Goal: Navigation & Orientation: Find specific page/section

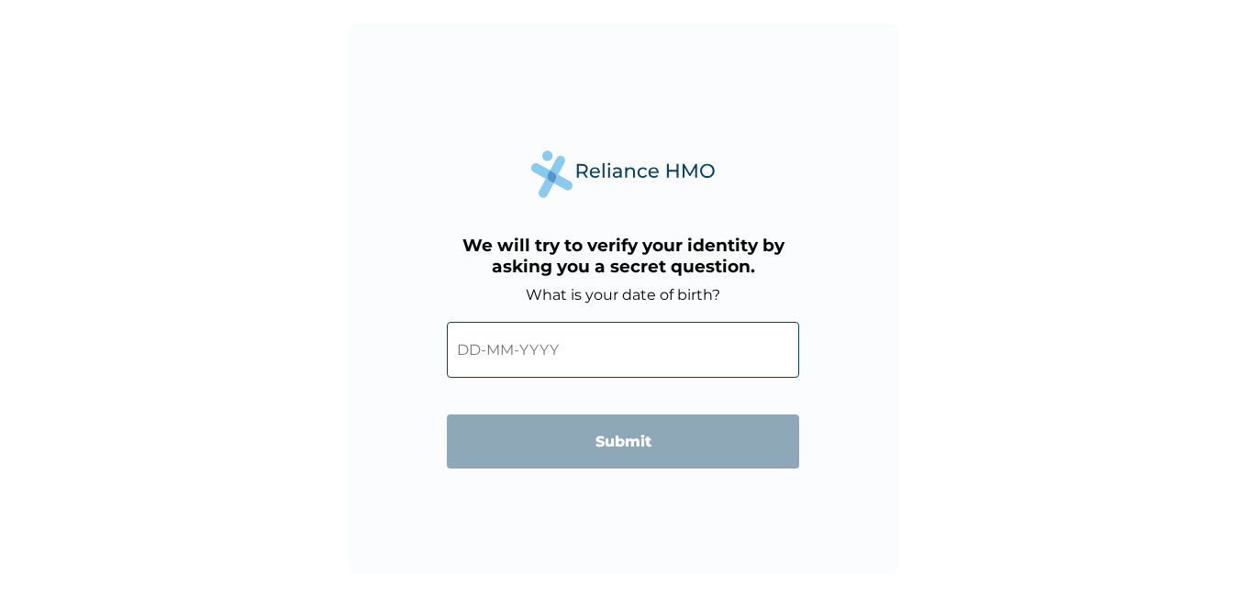
click at [512, 353] on input "text" at bounding box center [623, 350] width 352 height 56
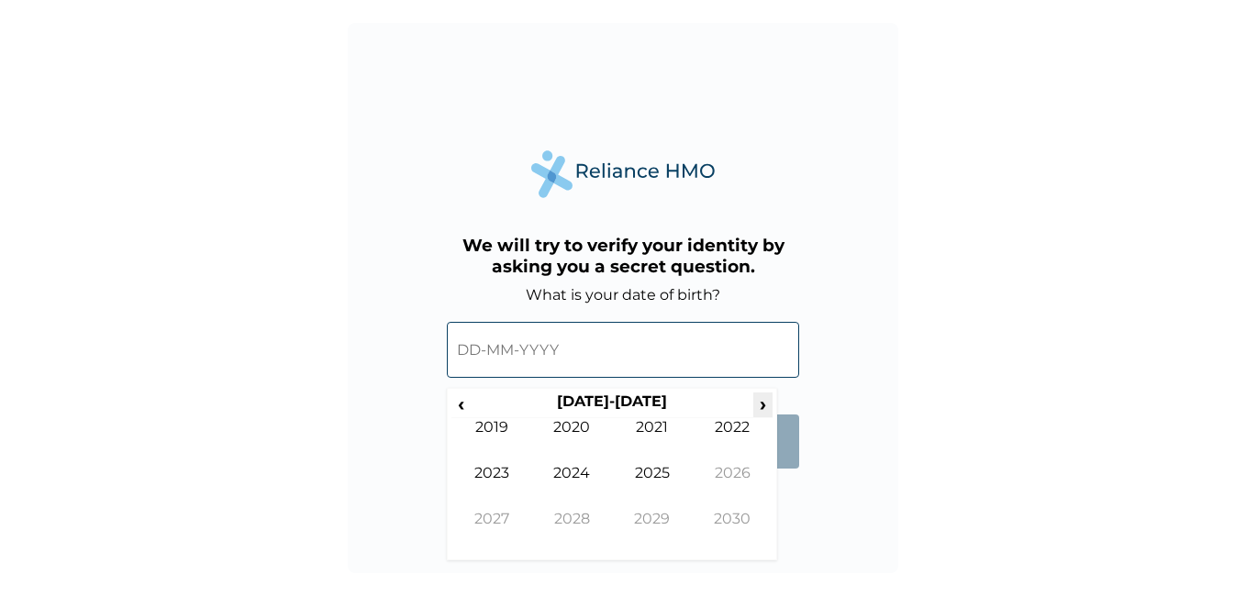
click at [756, 403] on span "›" at bounding box center [763, 404] width 20 height 23
click at [463, 409] on span "‹" at bounding box center [460, 404] width 19 height 23
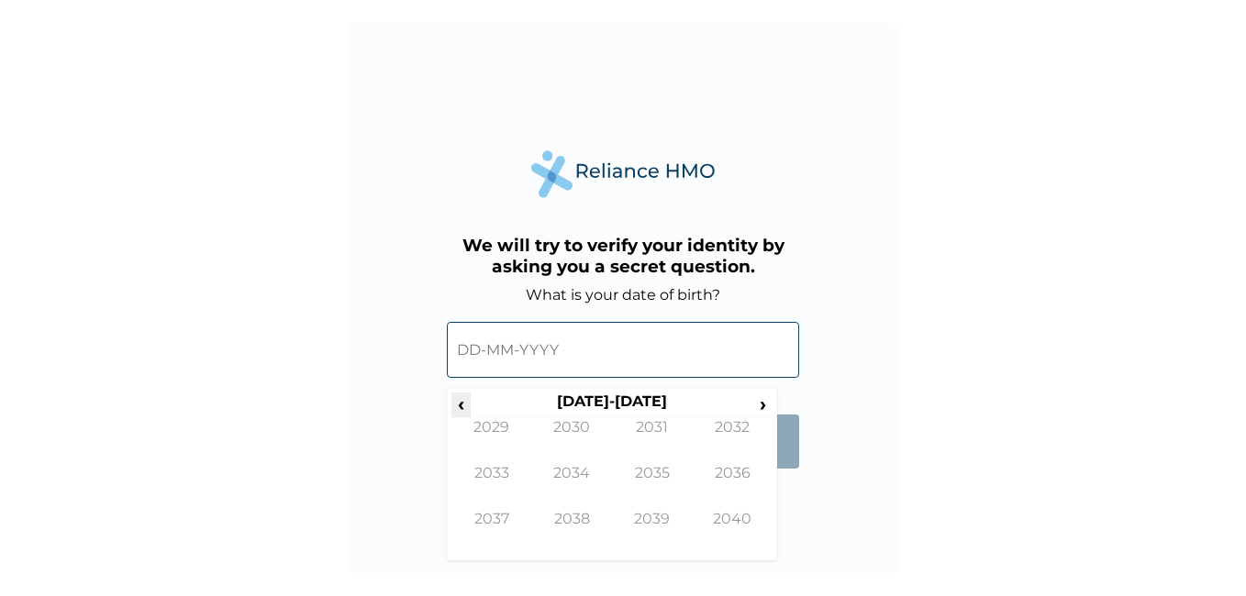
click at [463, 409] on span "‹" at bounding box center [460, 404] width 19 height 23
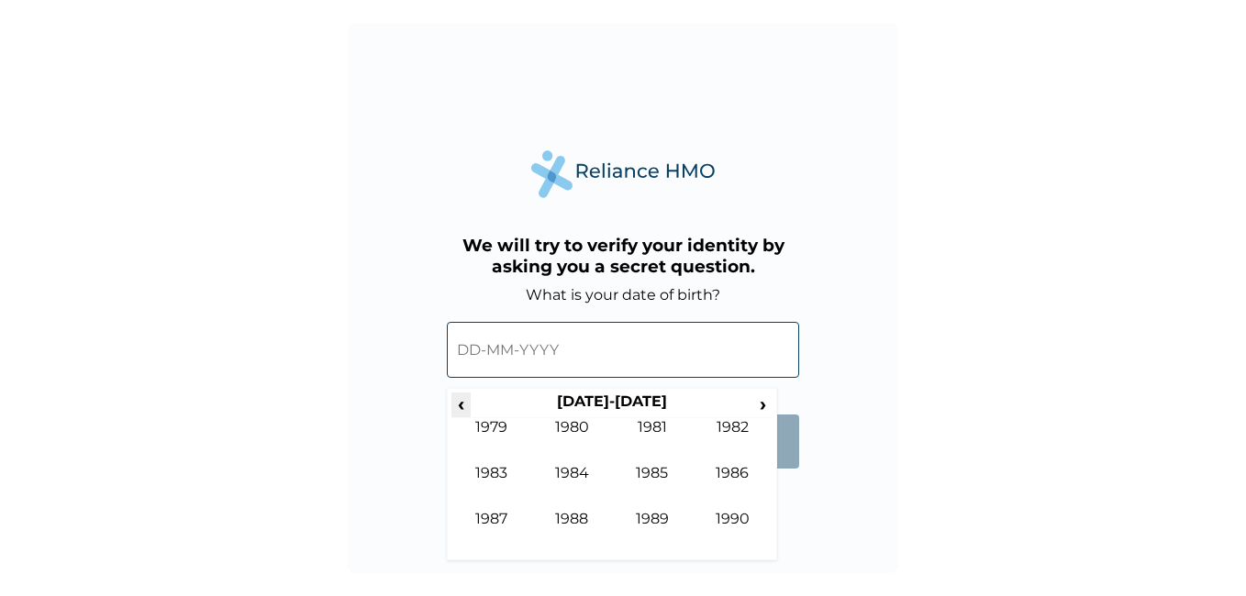
click at [463, 409] on span "‹" at bounding box center [460, 404] width 19 height 23
click at [761, 406] on span "›" at bounding box center [763, 404] width 20 height 23
click at [473, 410] on th "1980-1989" at bounding box center [612, 406] width 282 height 26
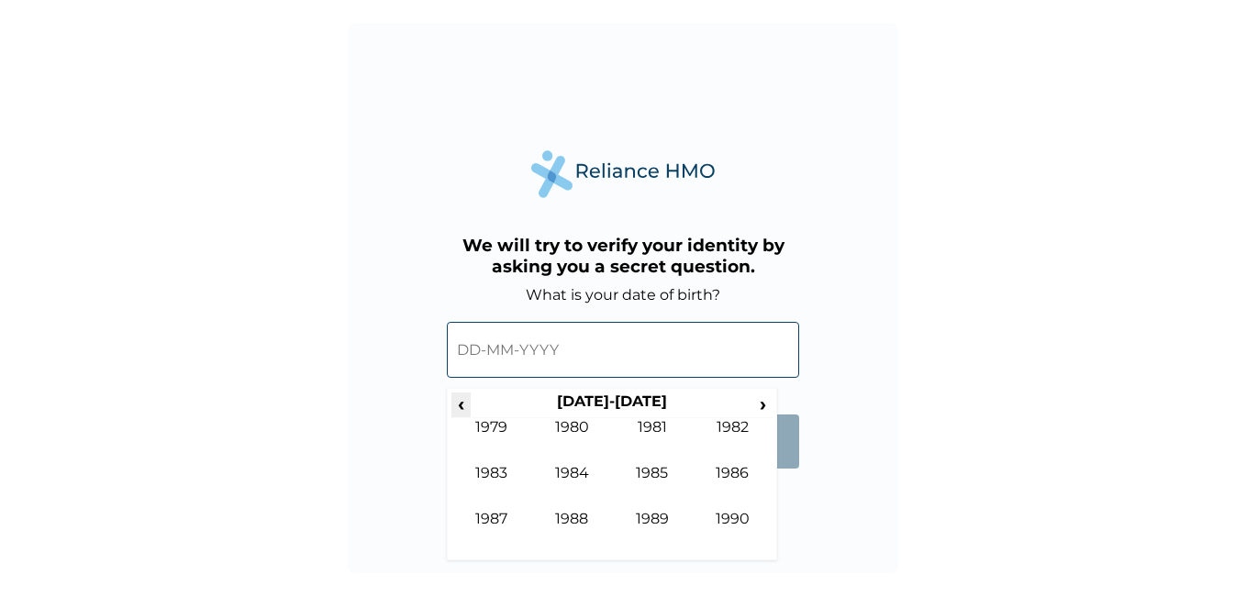
click at [461, 408] on span "‹" at bounding box center [460, 404] width 19 height 23
click at [731, 423] on td "1972" at bounding box center [733, 441] width 81 height 46
click at [488, 430] on td "Jan" at bounding box center [491, 441] width 81 height 46
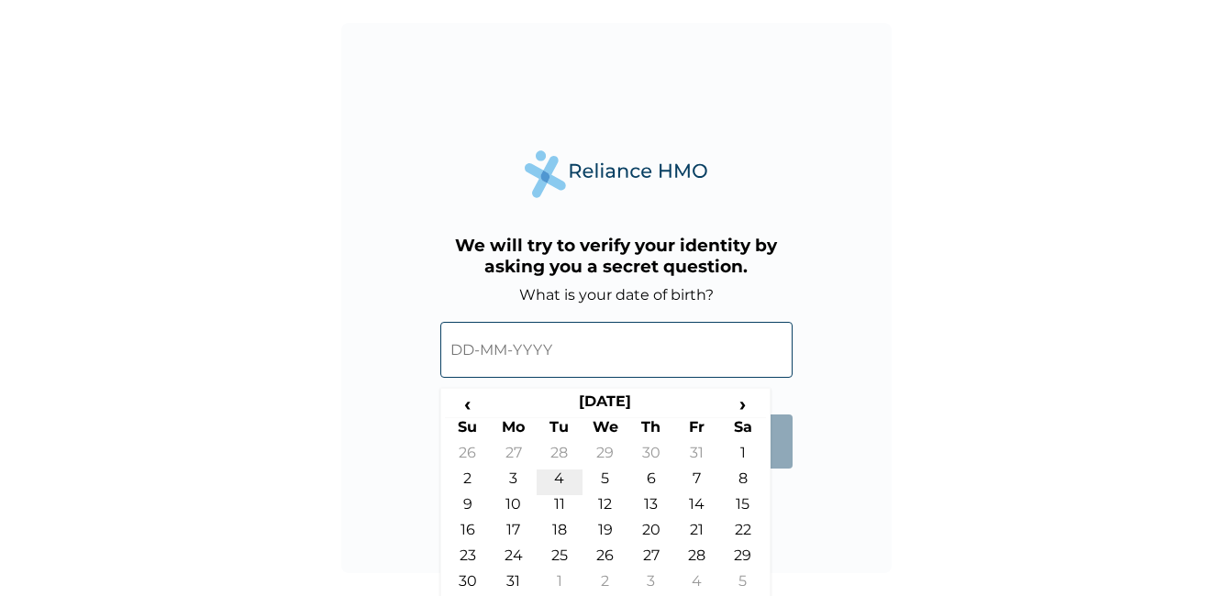
click at [564, 476] on td "4" at bounding box center [560, 483] width 46 height 26
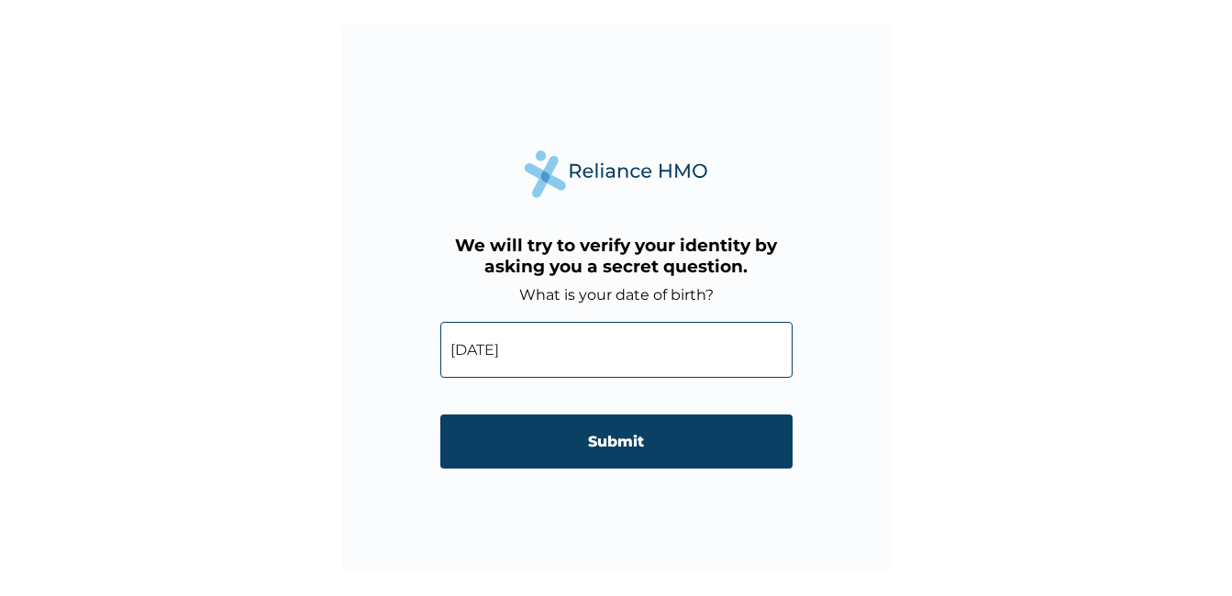
type input "04-01-1972"
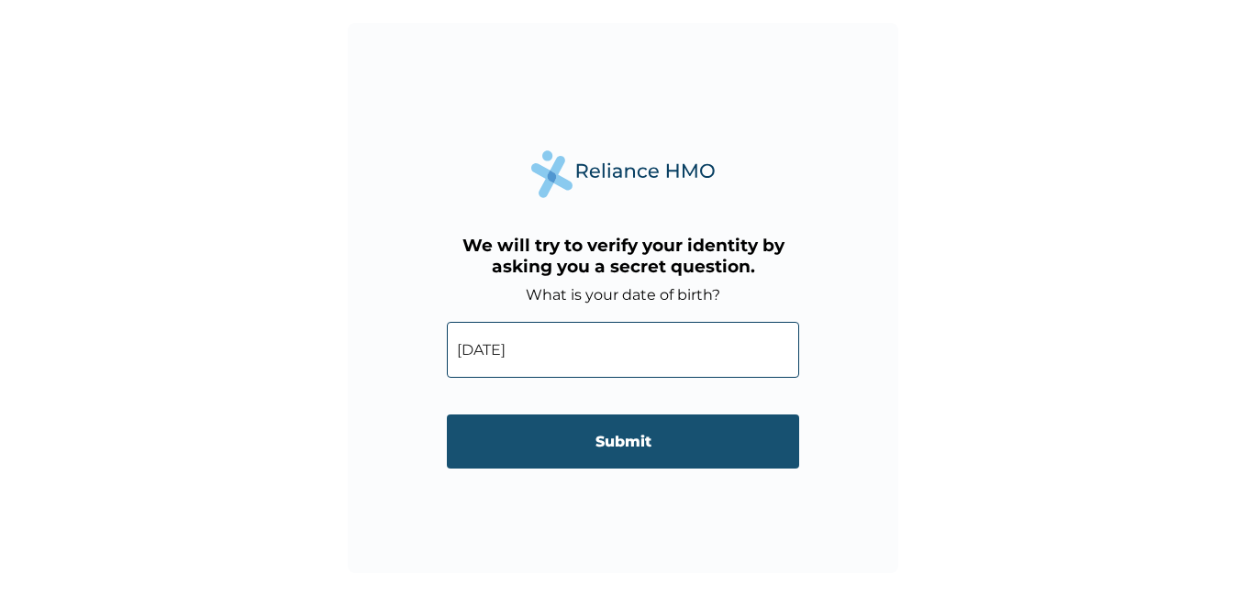
click at [658, 449] on input "Submit" at bounding box center [623, 442] width 352 height 54
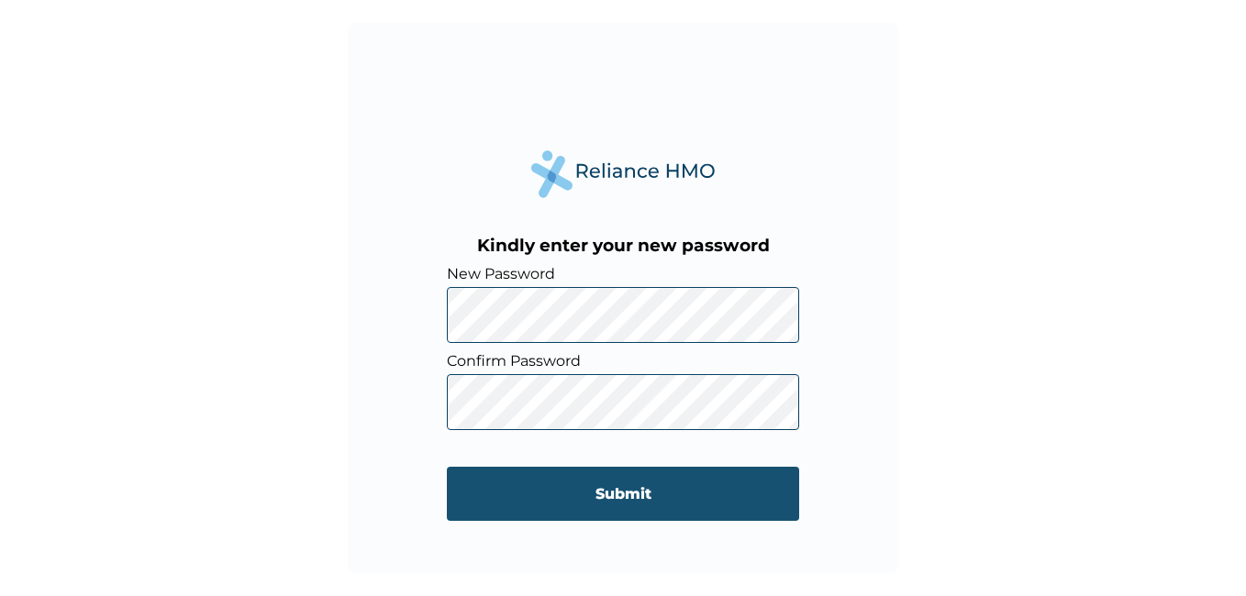
click at [613, 488] on input "Submit" at bounding box center [623, 494] width 352 height 54
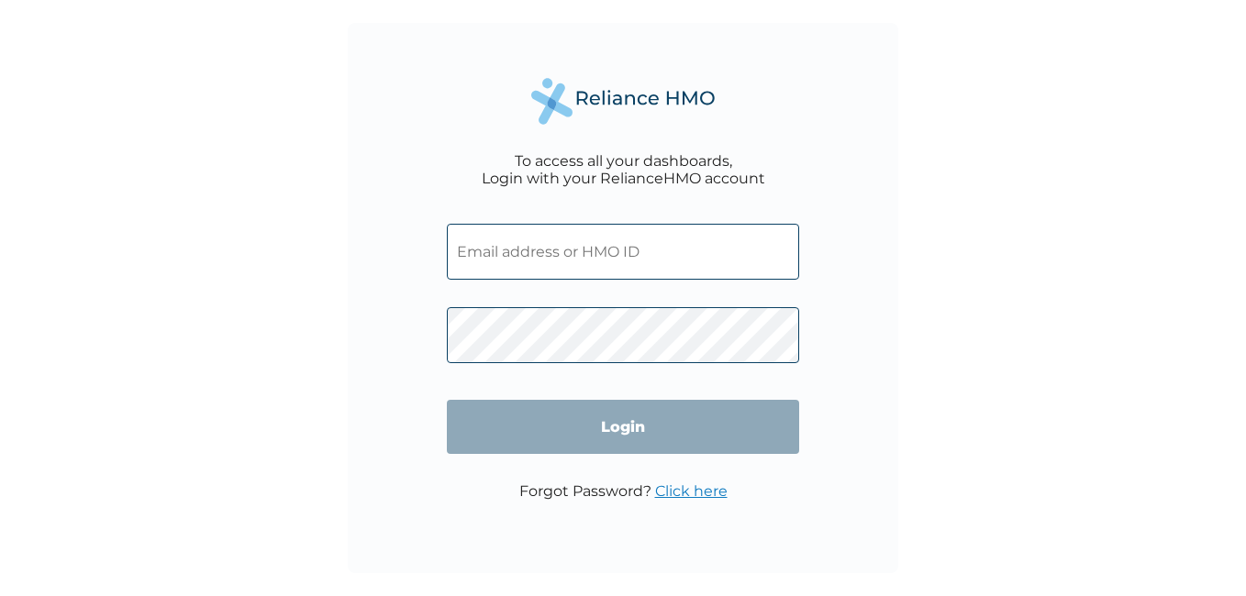
type input "abiodun.kareem@gmt-limited.com"
click at [310, 319] on div "To access all your dashboards, Login with your RelianceHMO account abiodun.kare…" at bounding box center [623, 298] width 1246 height 596
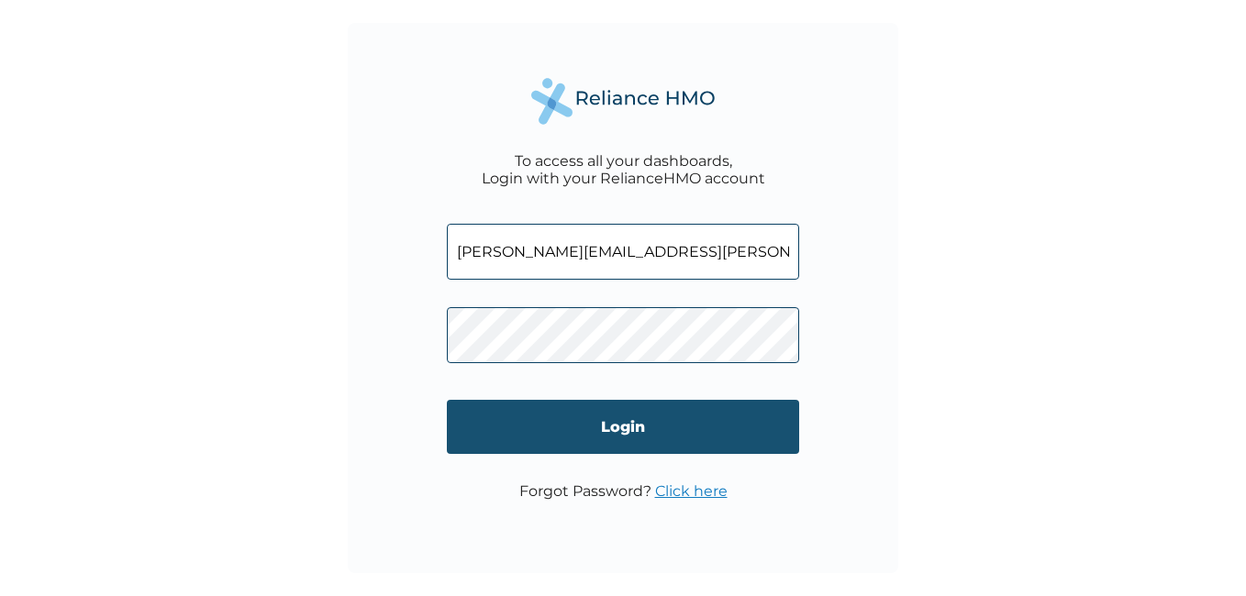
click at [569, 424] on input "Login" at bounding box center [623, 427] width 352 height 54
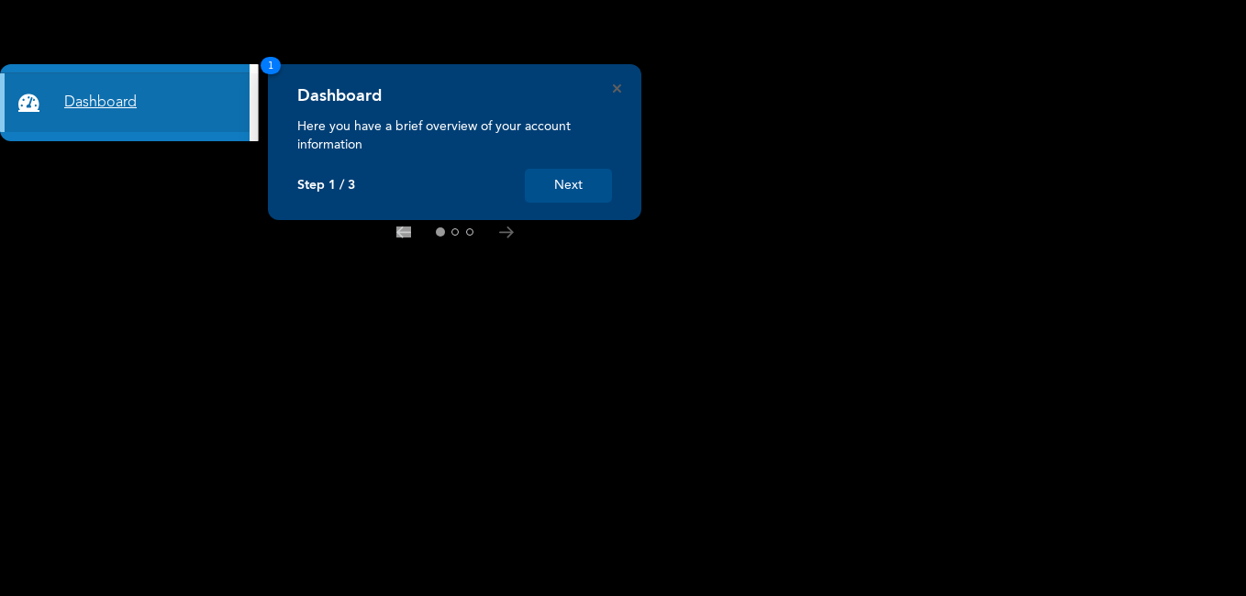
click at [77, 104] on link "Dashboard" at bounding box center [125, 102] width 250 height 59
click at [571, 174] on button "Next" at bounding box center [568, 186] width 87 height 34
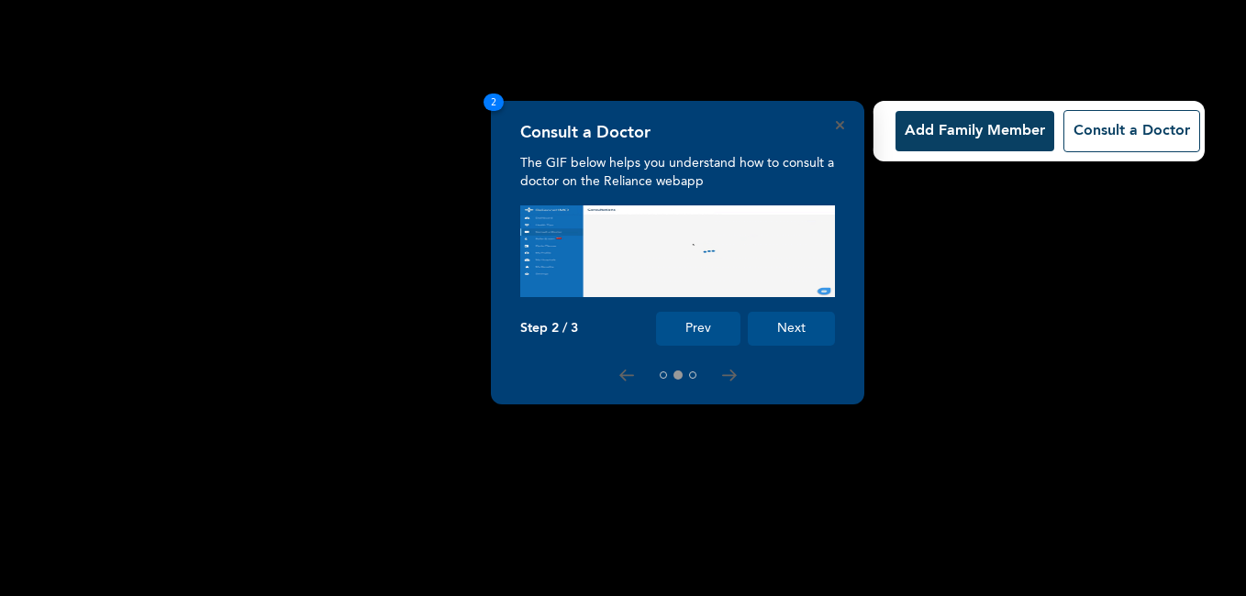
click at [795, 321] on button "Next" at bounding box center [791, 329] width 87 height 34
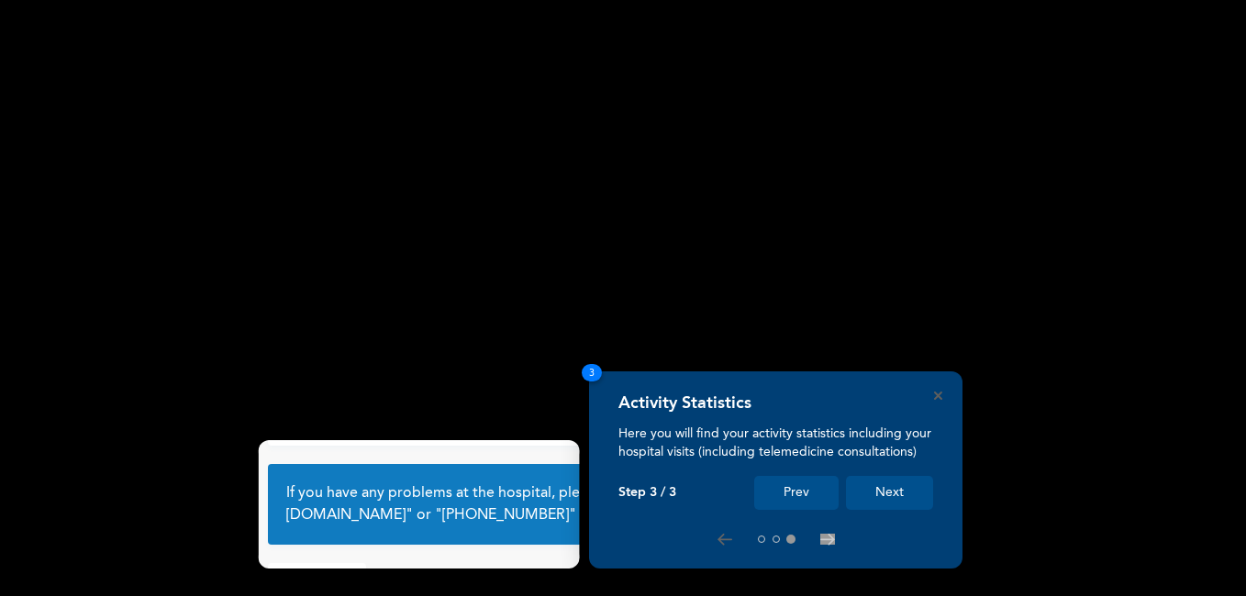
scroll to position [114, 0]
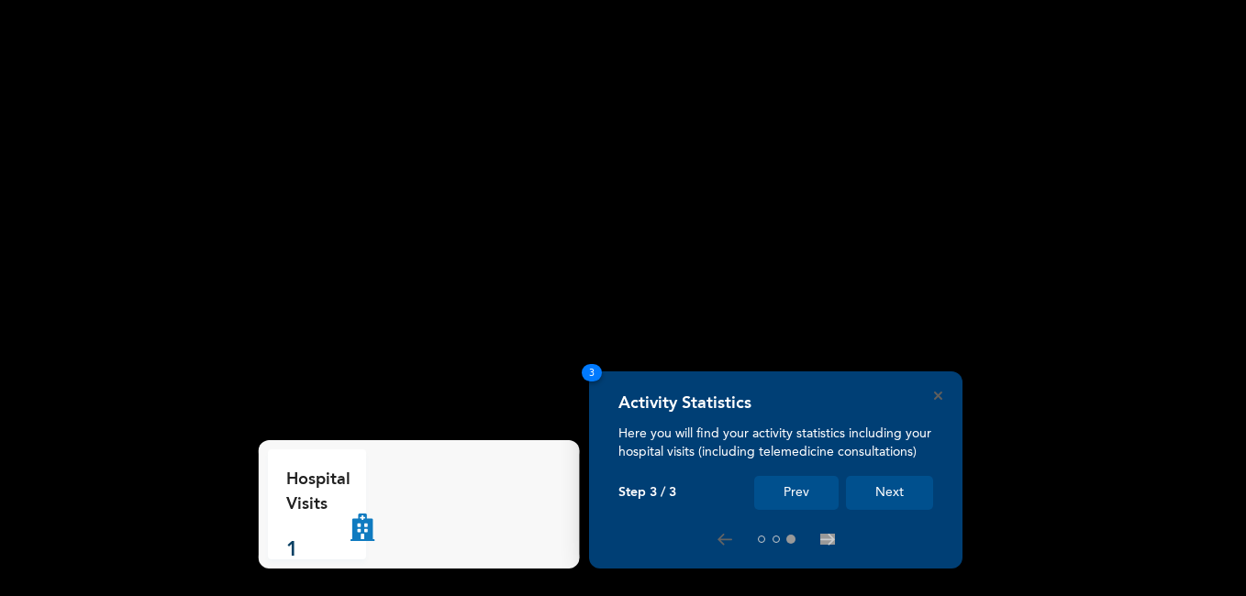
click at [900, 491] on button "Next" at bounding box center [889, 493] width 87 height 34
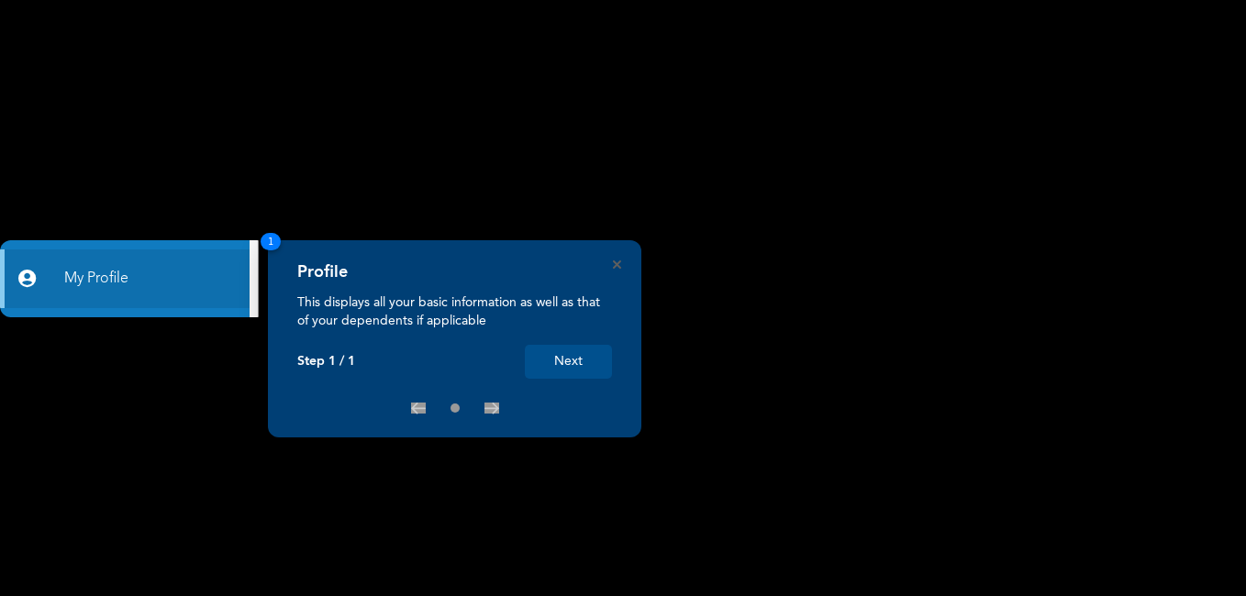
click at [583, 358] on button "Next" at bounding box center [568, 362] width 87 height 34
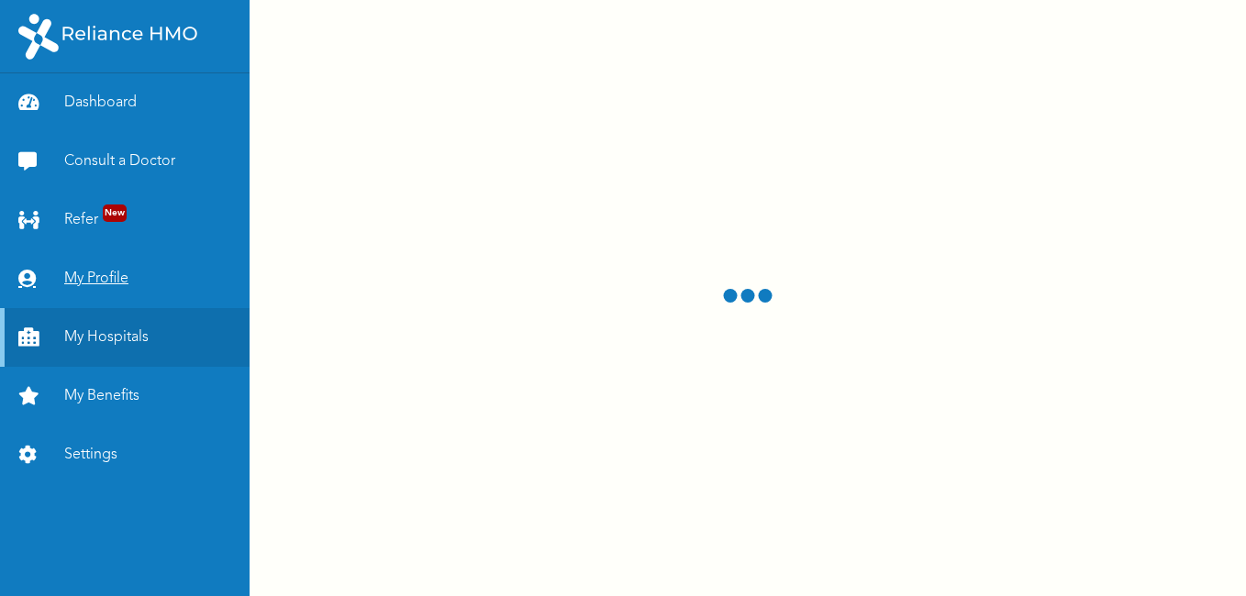
click at [88, 278] on link "My Profile" at bounding box center [125, 279] width 250 height 59
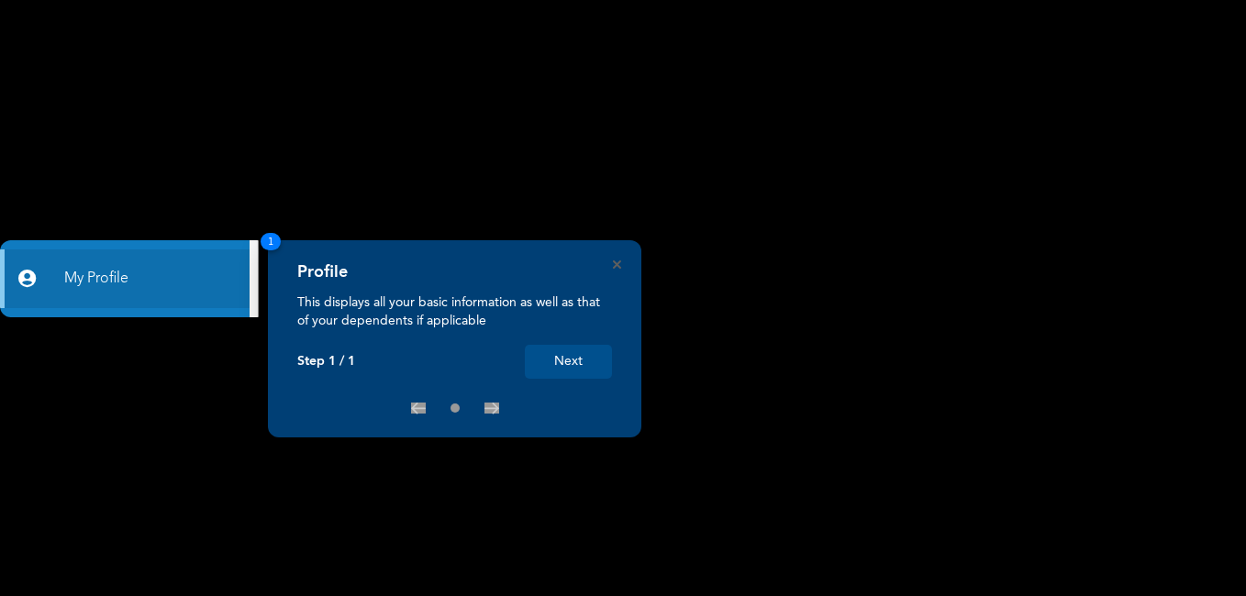
click at [589, 362] on button "Next" at bounding box center [568, 362] width 87 height 34
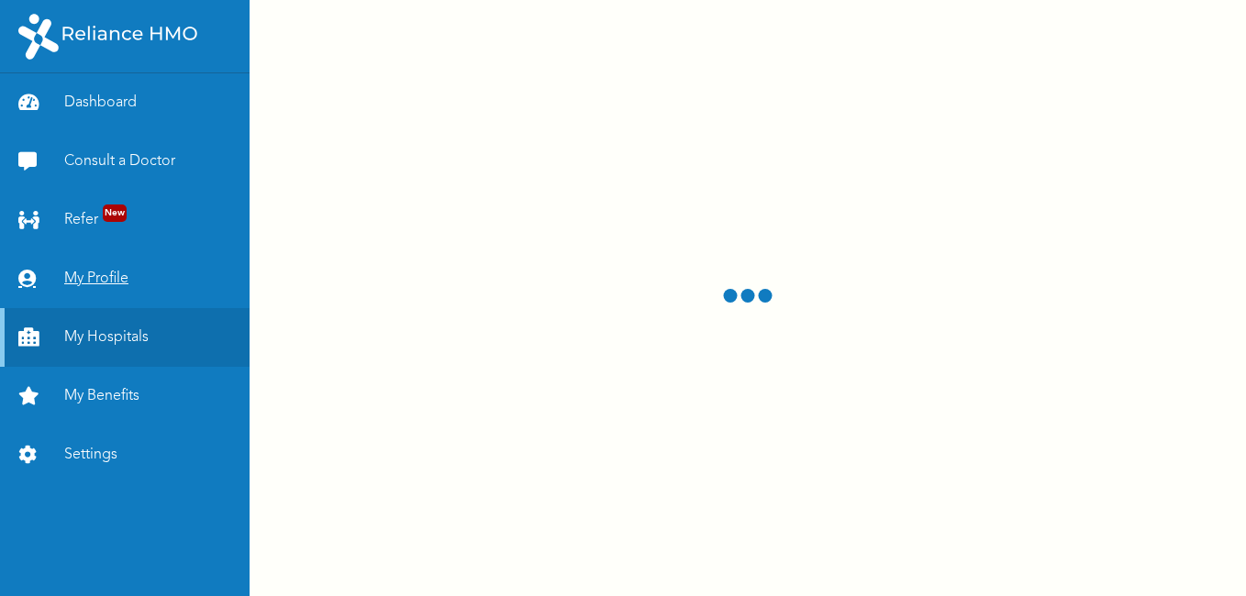
click at [101, 279] on link "My Profile" at bounding box center [125, 279] width 250 height 59
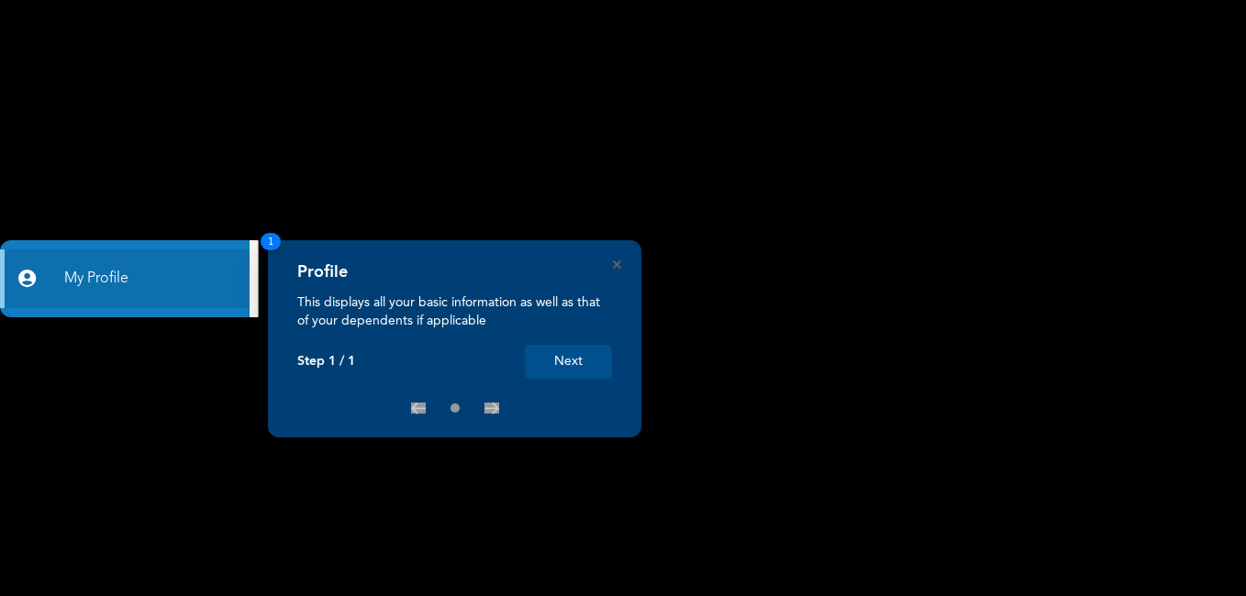
click at [583, 360] on button "Next" at bounding box center [568, 362] width 87 height 34
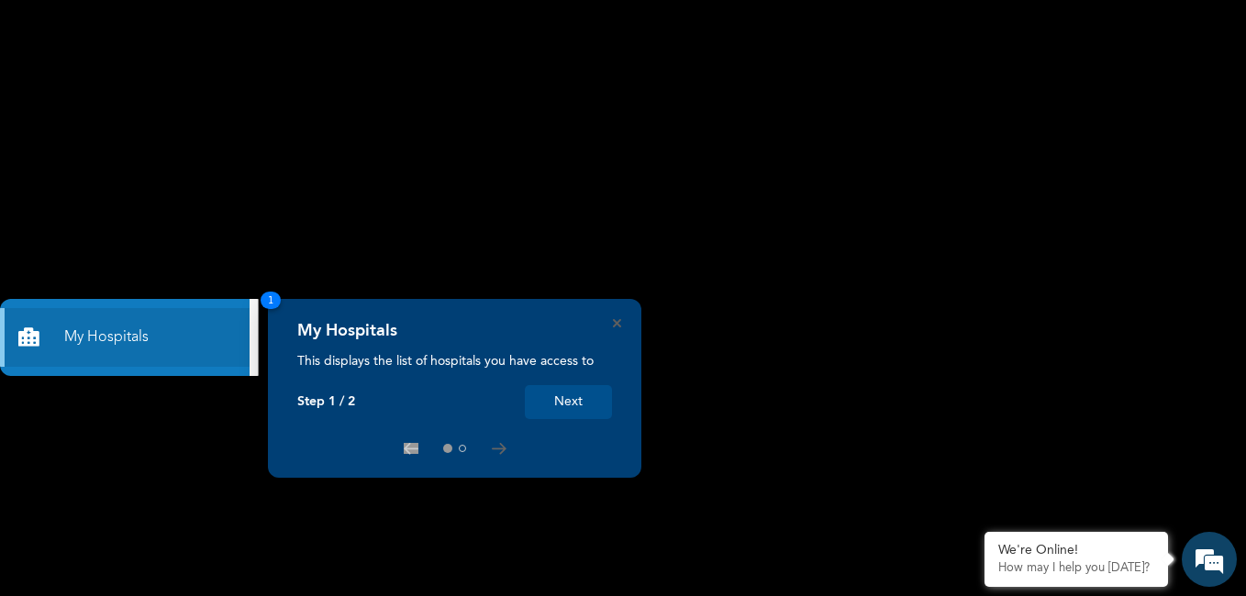
click at [594, 404] on button "Next" at bounding box center [568, 402] width 87 height 34
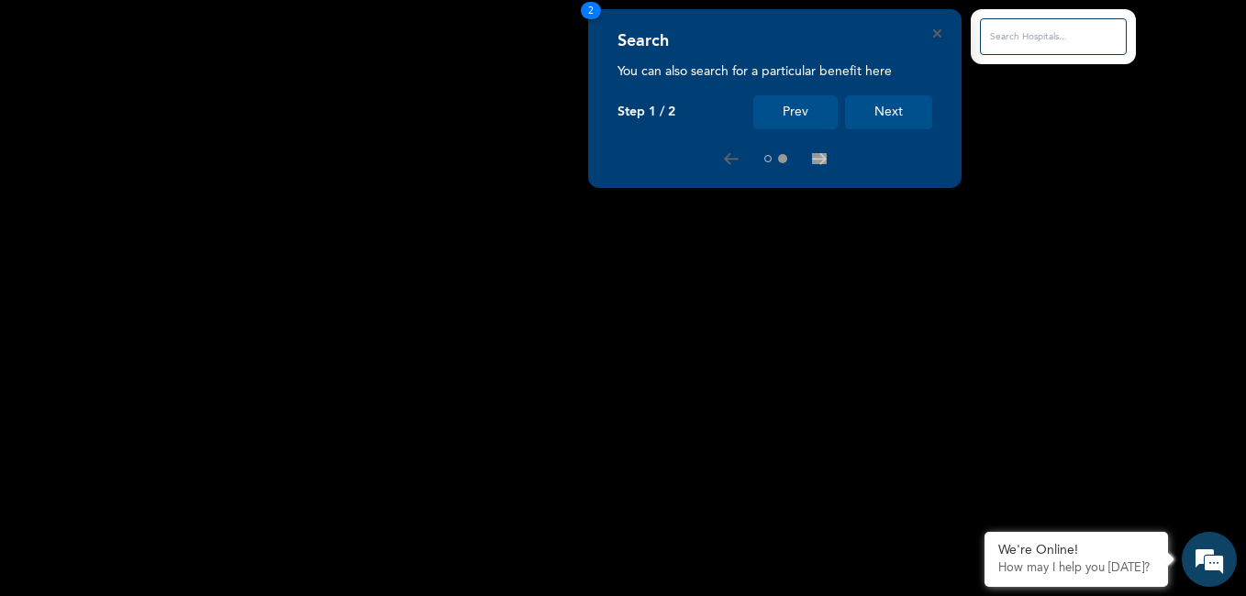
click at [878, 116] on button "Next" at bounding box center [888, 112] width 87 height 34
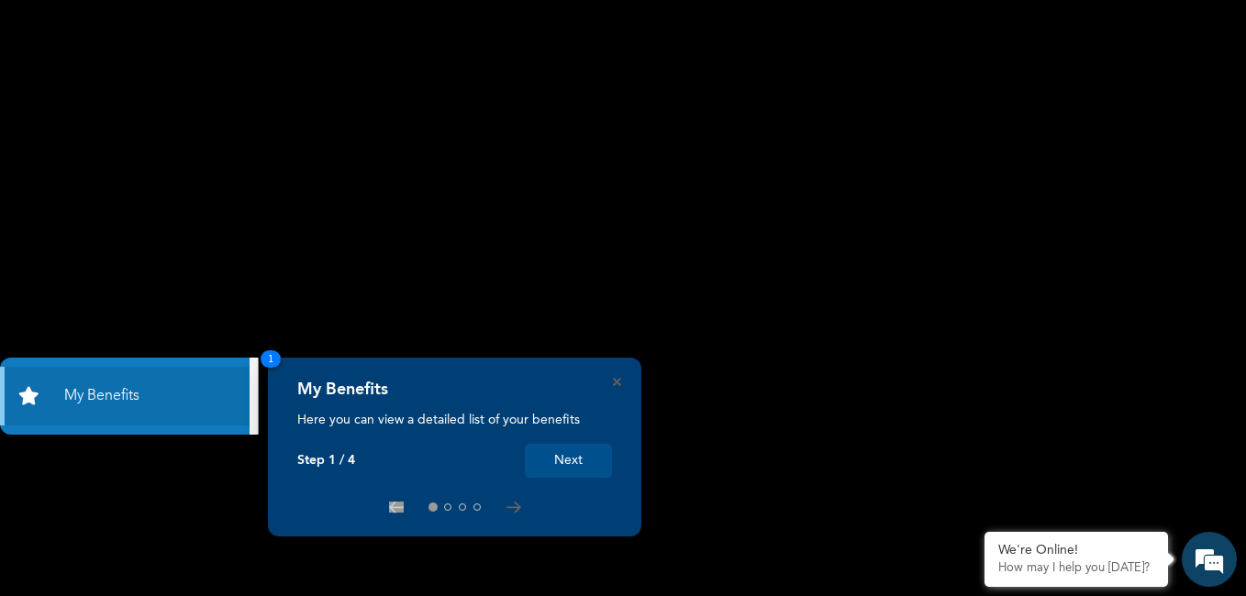
click at [620, 376] on div "My Benefits Here you can view a detailed list of your benefits Step 1 / 4 Next 1" at bounding box center [454, 447] width 373 height 179
click at [584, 461] on button "Next" at bounding box center [568, 461] width 87 height 34
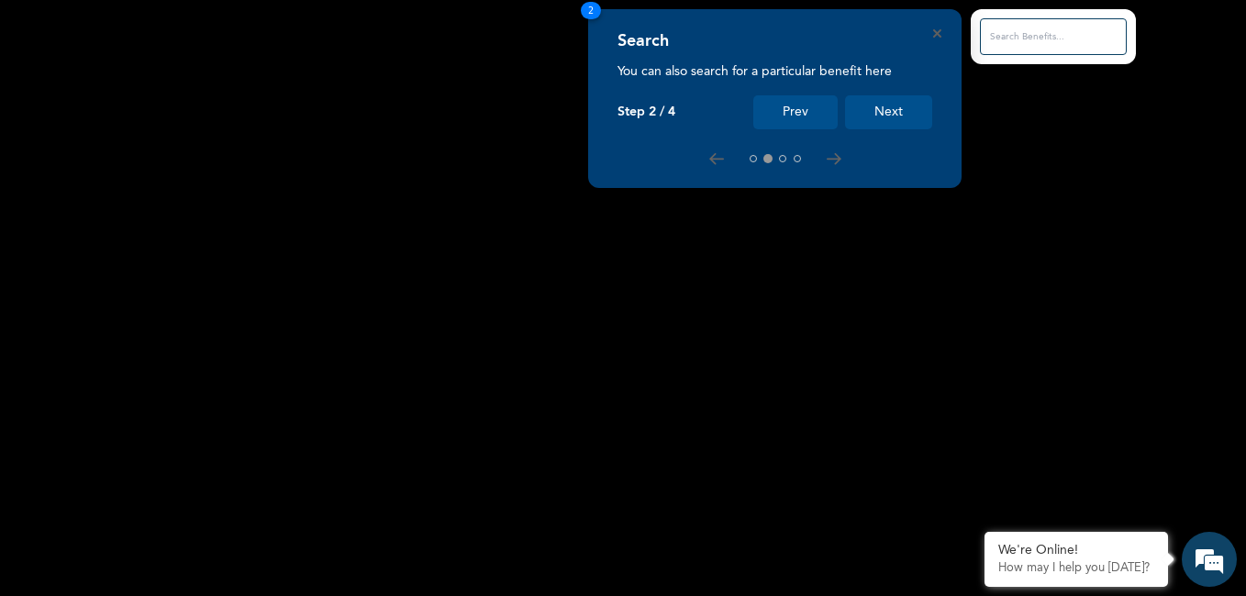
click at [875, 105] on button "Next" at bounding box center [888, 112] width 87 height 34
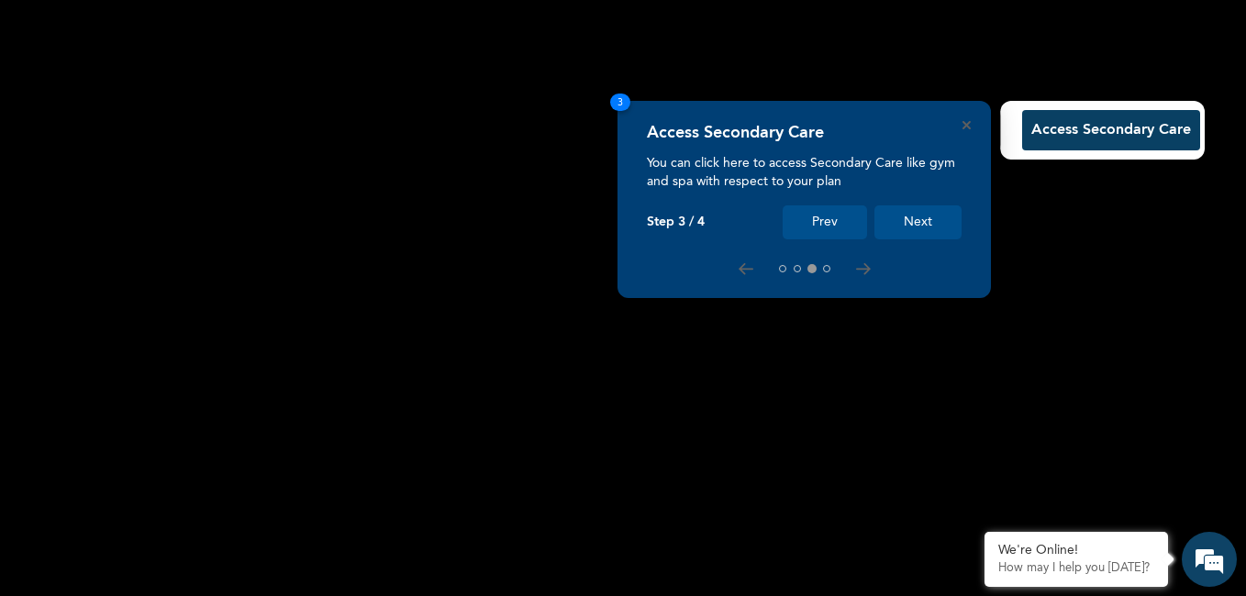
click at [909, 215] on button "Next" at bounding box center [917, 222] width 87 height 34
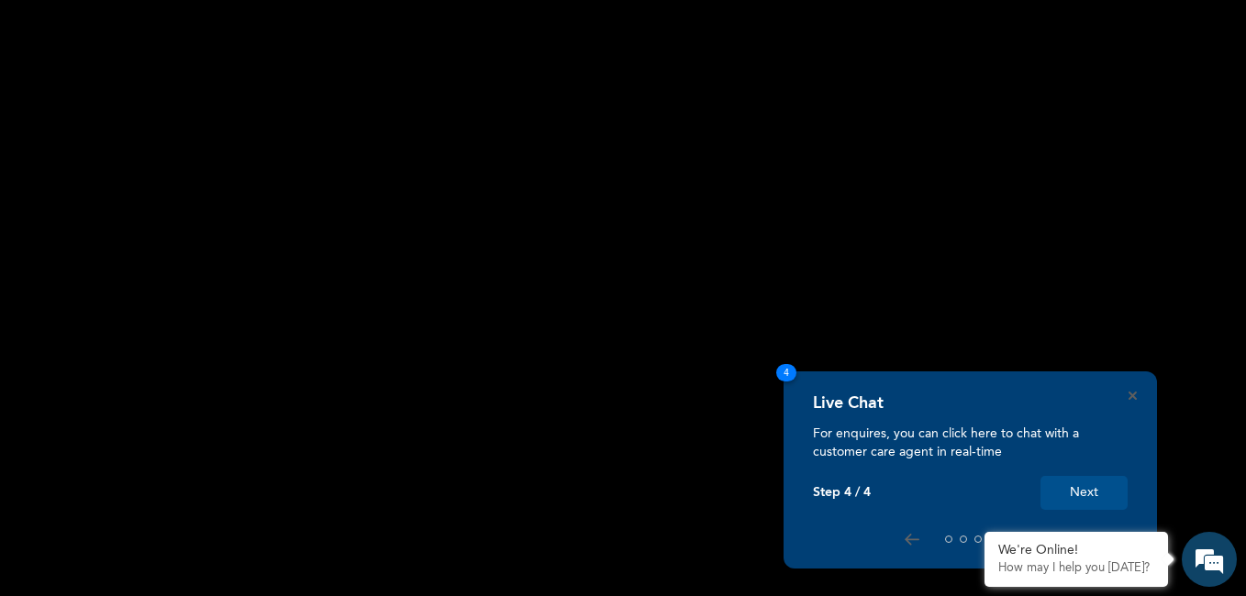
click at [1079, 493] on button "Next" at bounding box center [1083, 493] width 87 height 34
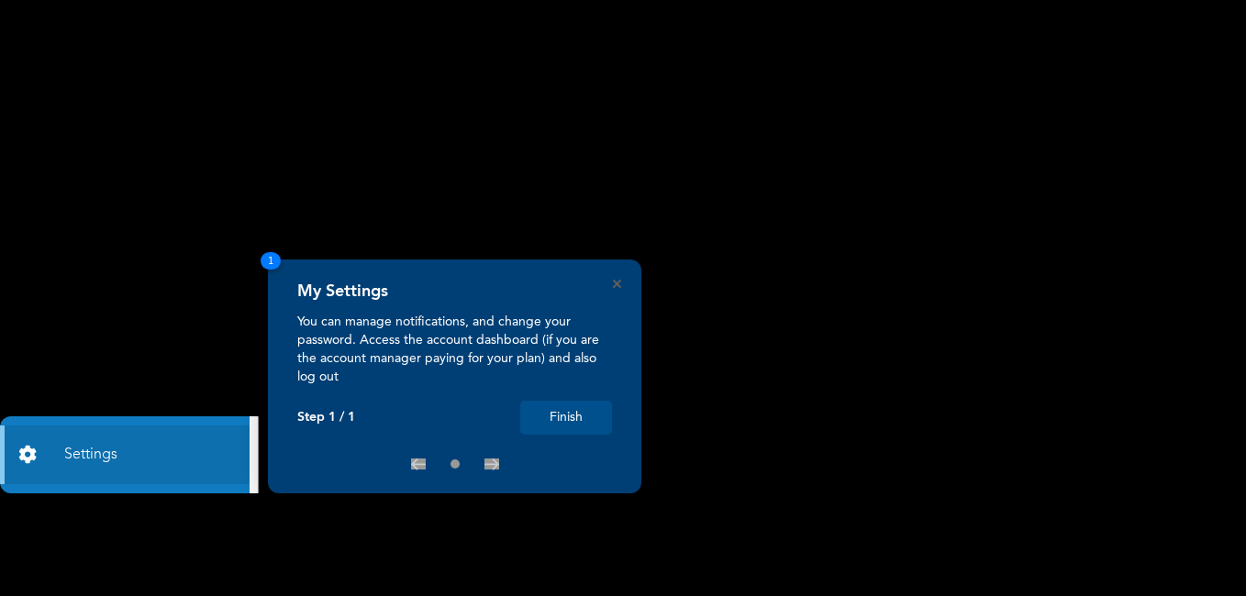
click at [578, 415] on button "Finish" at bounding box center [566, 418] width 92 height 34
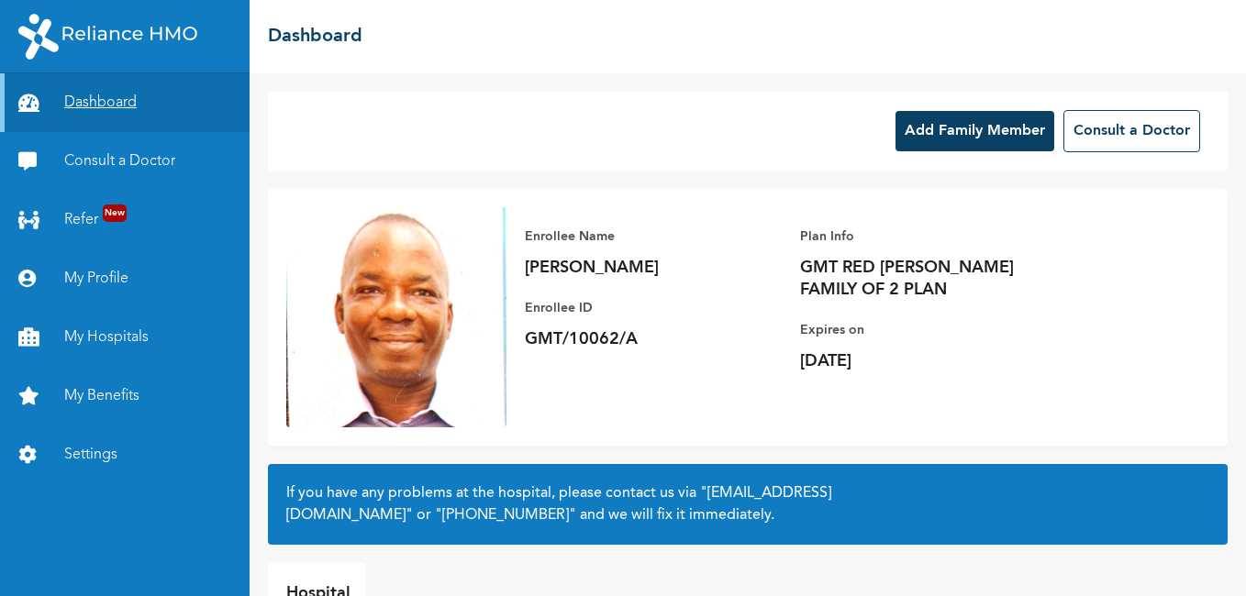
click at [103, 111] on link "Dashboard" at bounding box center [125, 102] width 250 height 59
click at [103, 104] on link "Dashboard" at bounding box center [125, 102] width 250 height 59
click at [895, 135] on button "Add Family Member" at bounding box center [974, 131] width 159 height 40
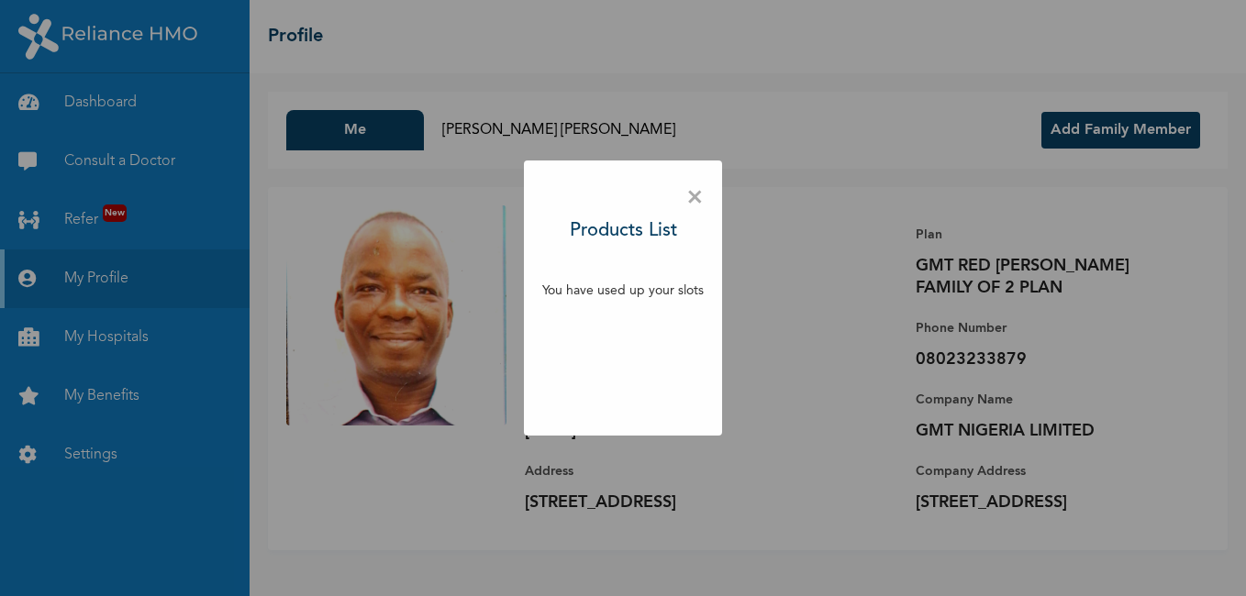
click at [700, 196] on span "×" at bounding box center [694, 198] width 17 height 39
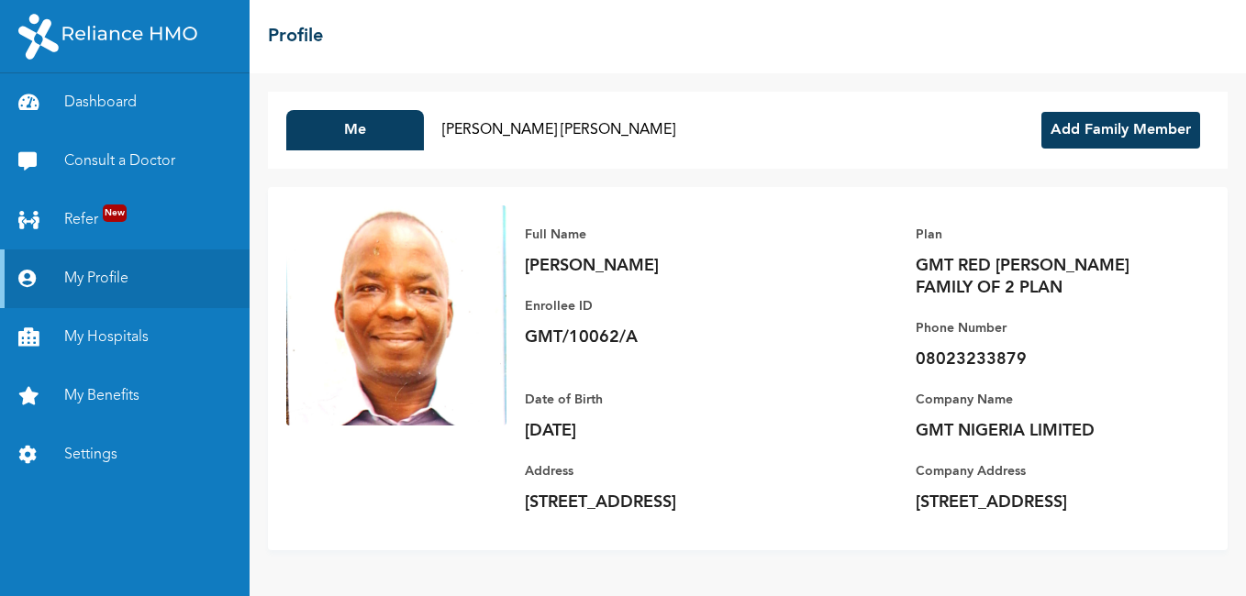
scroll to position [13, 0]
click at [1117, 114] on button "Add Family Member" at bounding box center [1120, 130] width 159 height 37
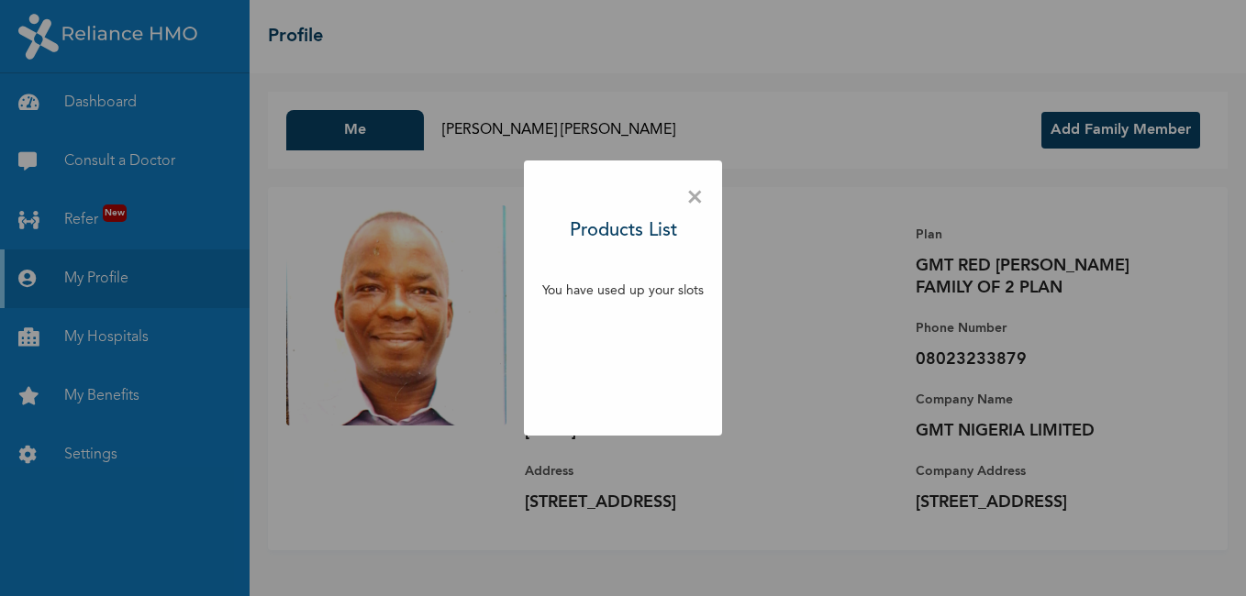
click at [691, 196] on span "×" at bounding box center [694, 198] width 17 height 39
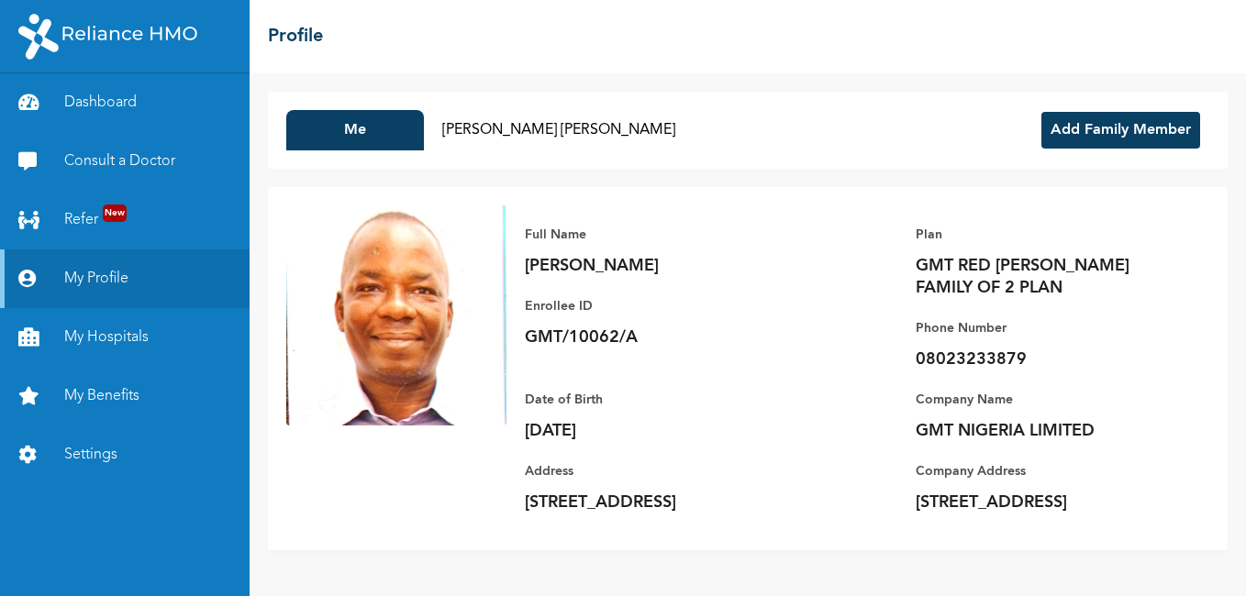
scroll to position [0, 0]
click at [358, 134] on button "Me" at bounding box center [355, 130] width 138 height 40
click at [125, 399] on link "My Benefits" at bounding box center [125, 396] width 250 height 59
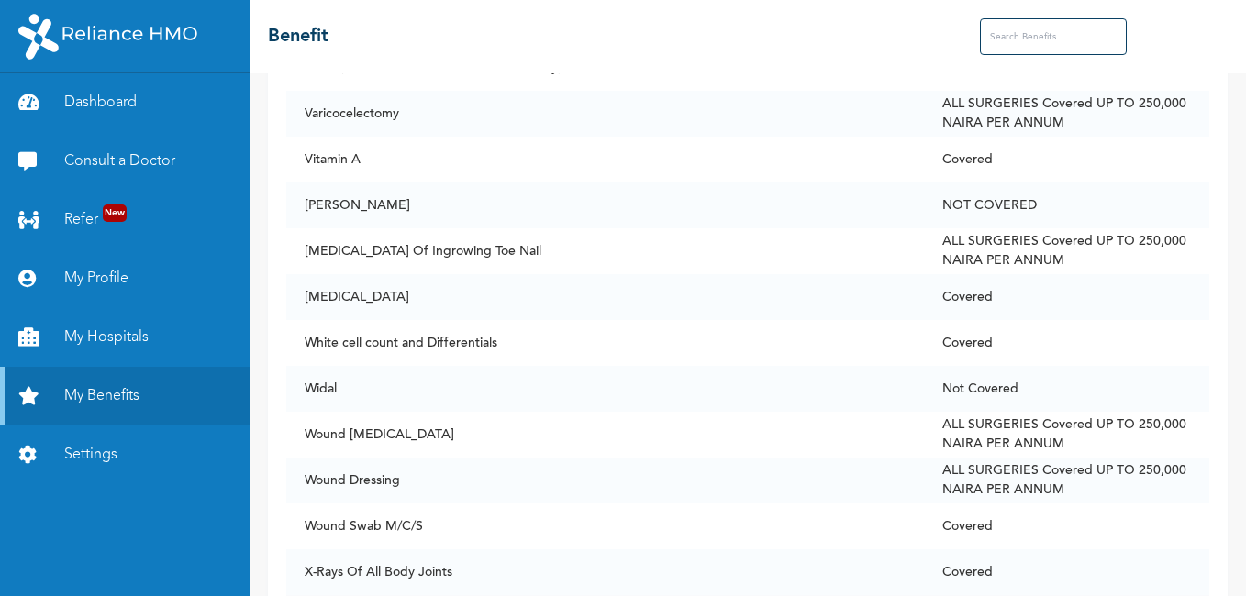
scroll to position [14017, 0]
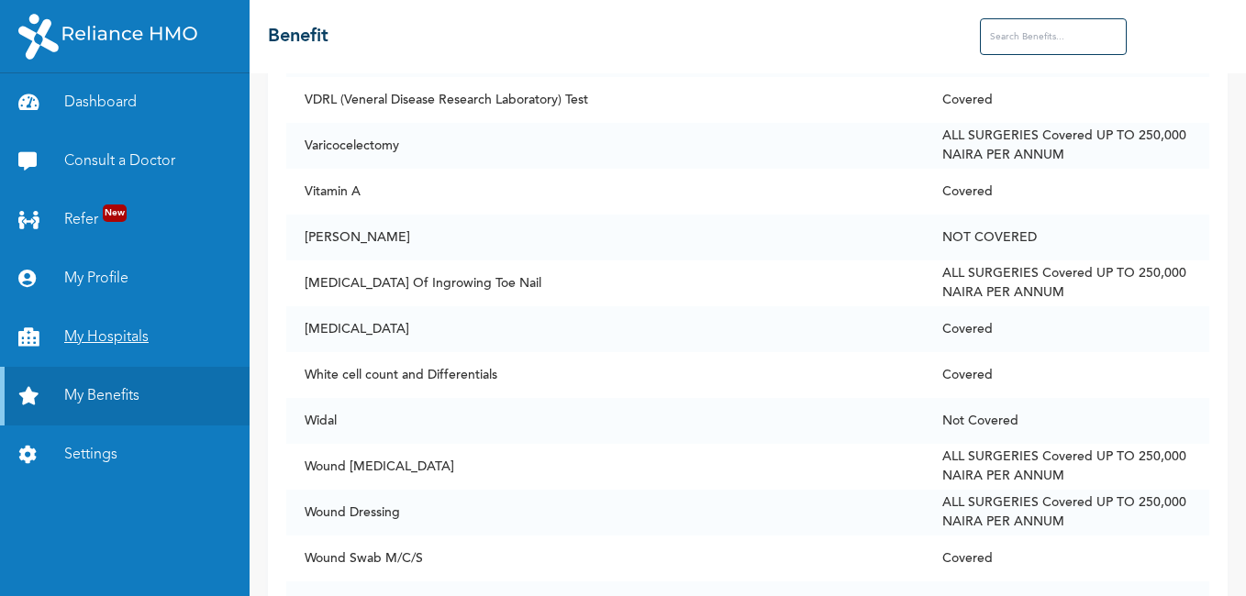
click at [89, 339] on link "My Hospitals" at bounding box center [125, 337] width 250 height 59
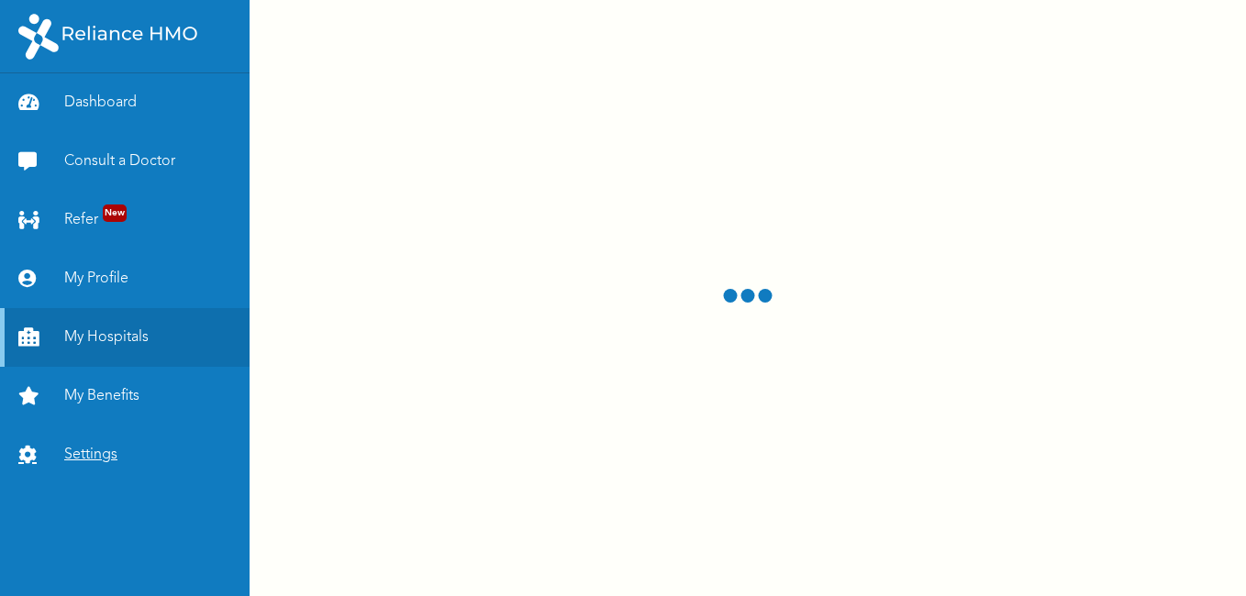
click at [99, 456] on link "Settings" at bounding box center [125, 455] width 250 height 59
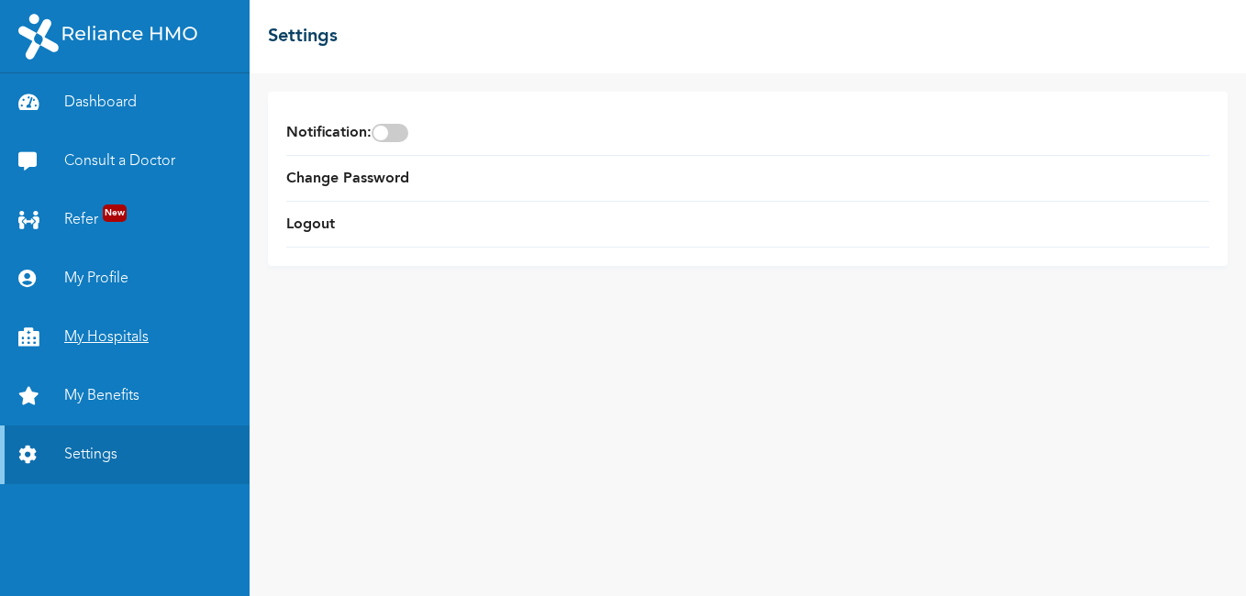
click at [81, 329] on link "My Hospitals" at bounding box center [125, 337] width 250 height 59
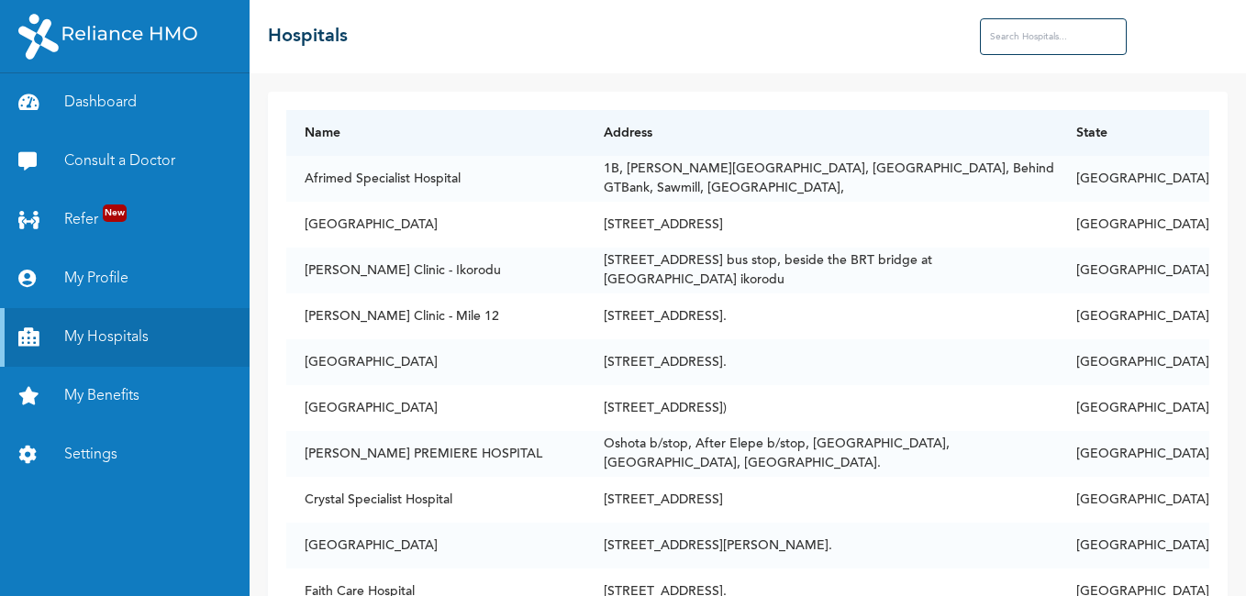
click at [1025, 42] on input "text" at bounding box center [1053, 36] width 147 height 37
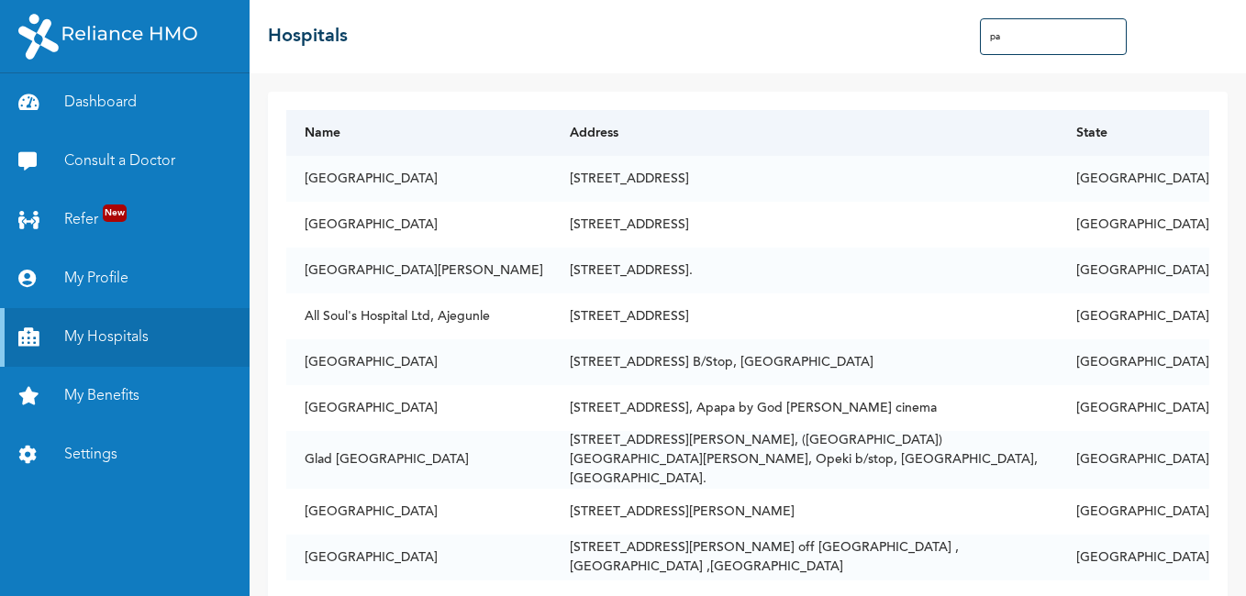
type input "p"
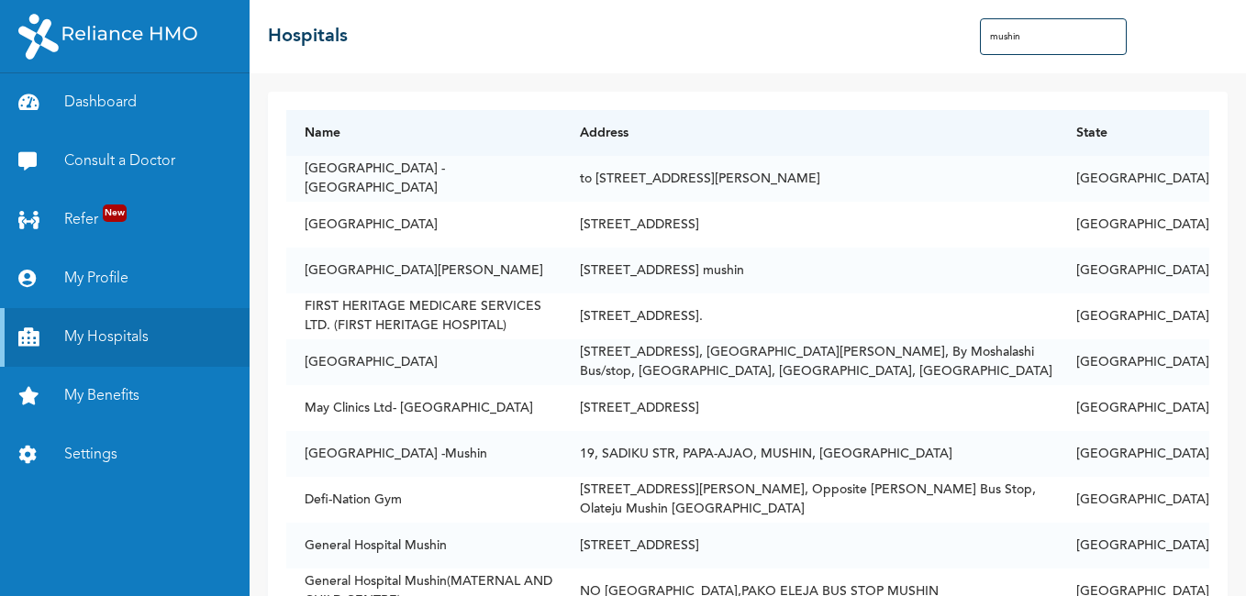
click at [999, 34] on input "mushin" at bounding box center [1053, 36] width 147 height 37
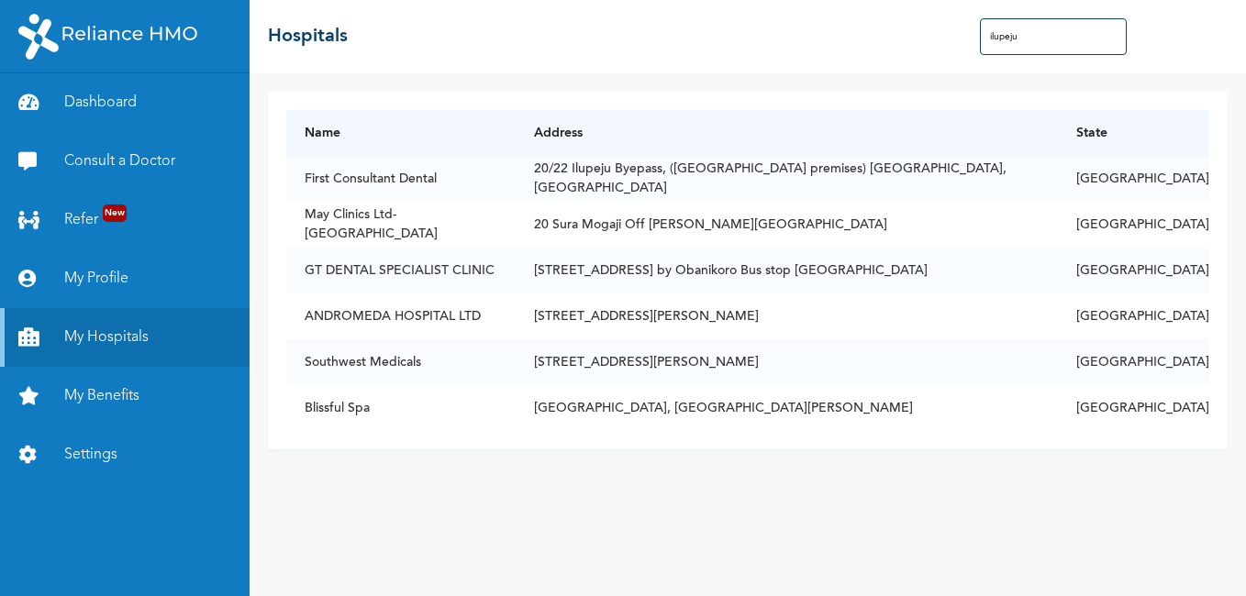
type input "ilupeju"
click at [98, 106] on link "Dashboard" at bounding box center [125, 102] width 250 height 59
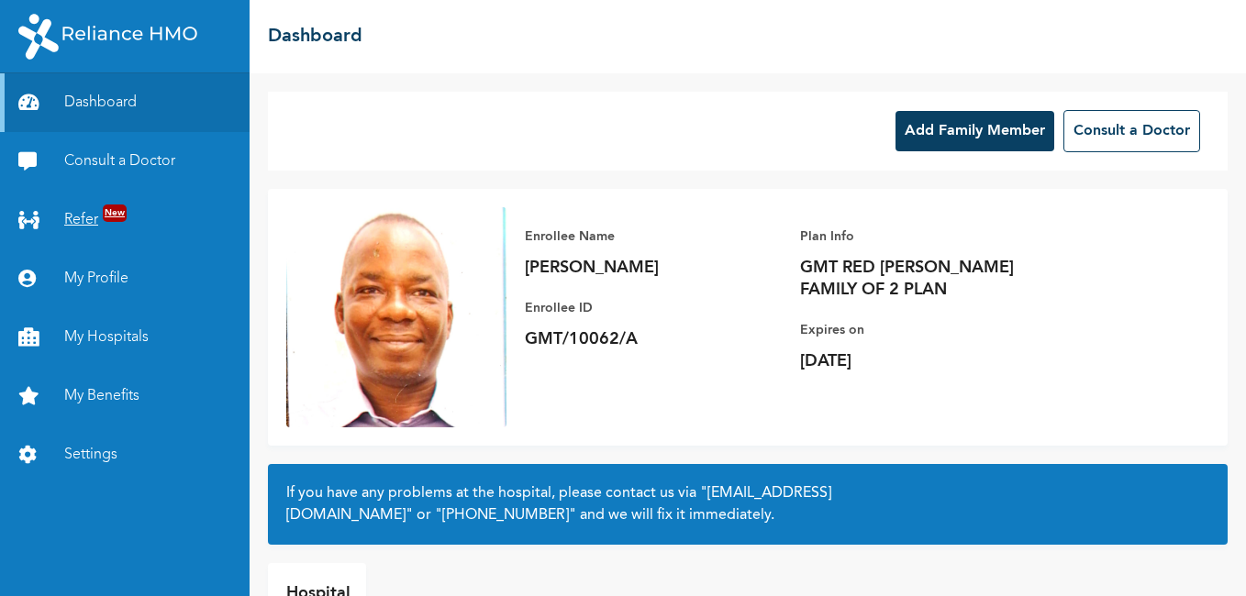
click at [72, 218] on link "Refer New" at bounding box center [125, 220] width 250 height 59
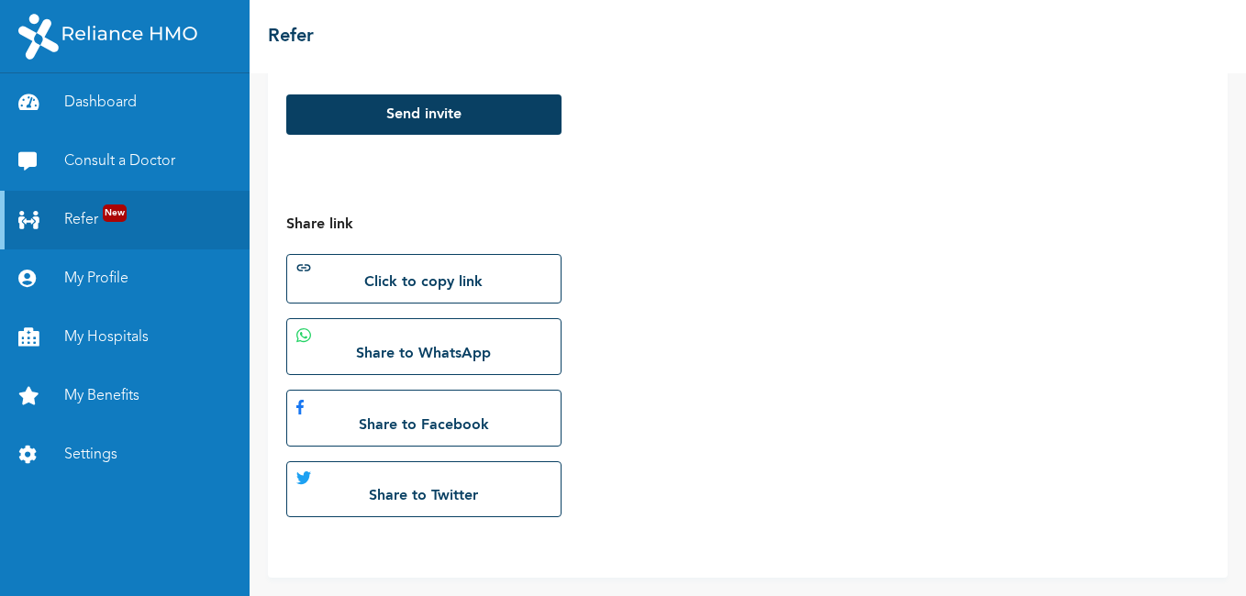
scroll to position [355, 0]
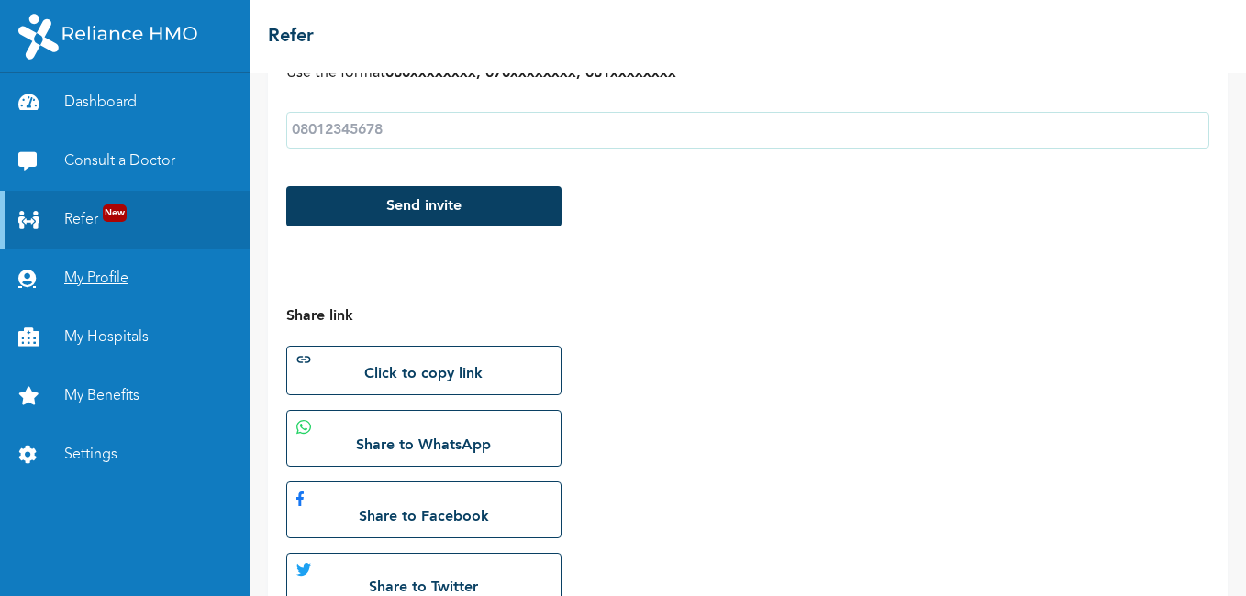
click at [106, 273] on link "My Profile" at bounding box center [125, 279] width 250 height 59
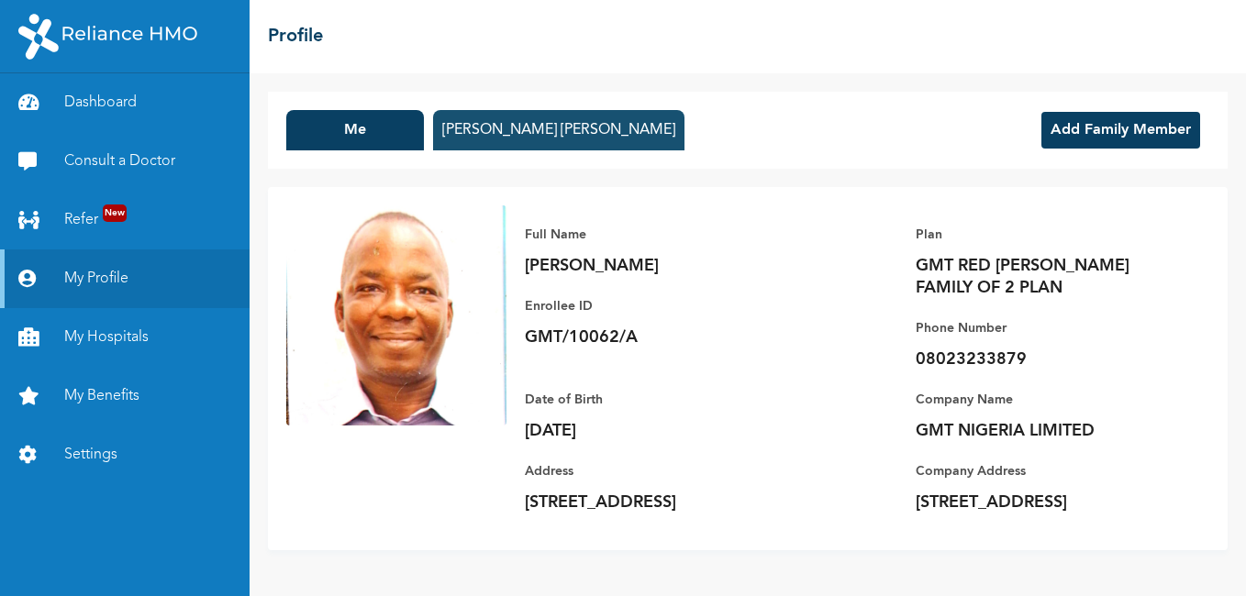
click at [509, 137] on button "[PERSON_NAME] [PERSON_NAME]" at bounding box center [558, 130] width 251 height 40
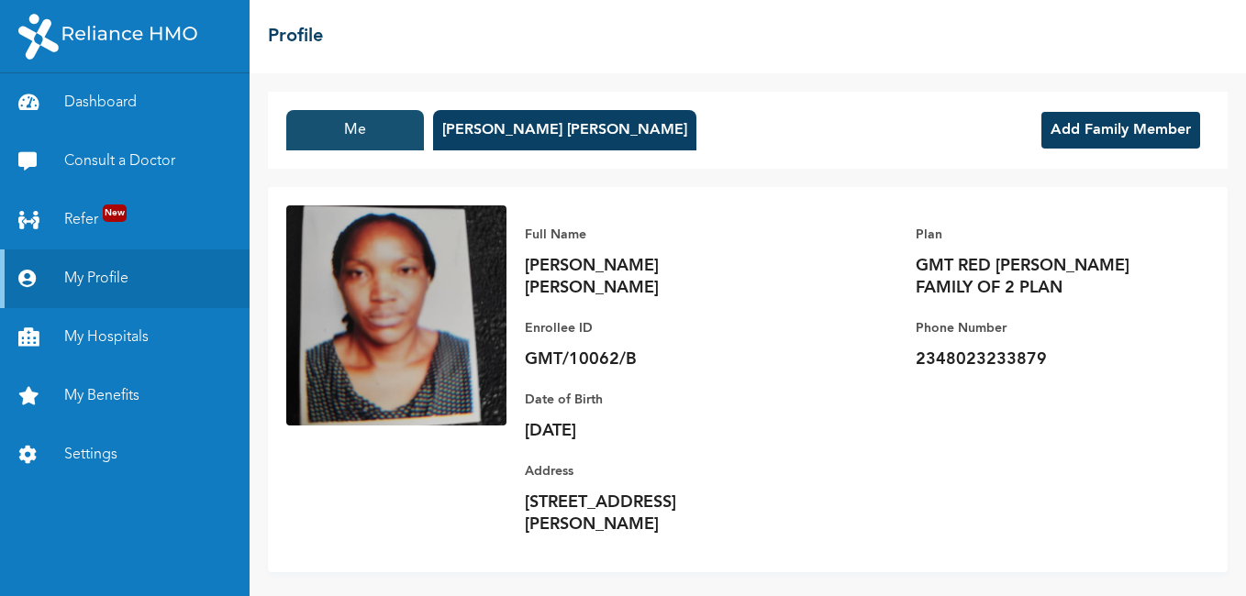
click at [357, 144] on button "Me" at bounding box center [355, 130] width 138 height 40
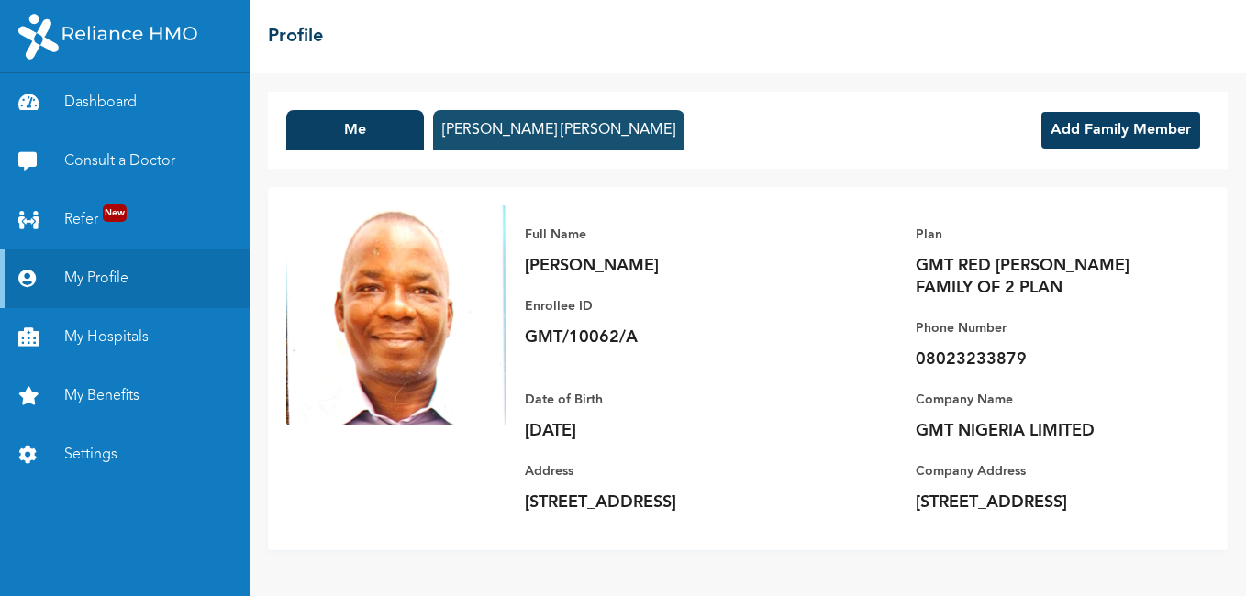
click at [531, 138] on button "[PERSON_NAME] [PERSON_NAME]" at bounding box center [558, 130] width 251 height 40
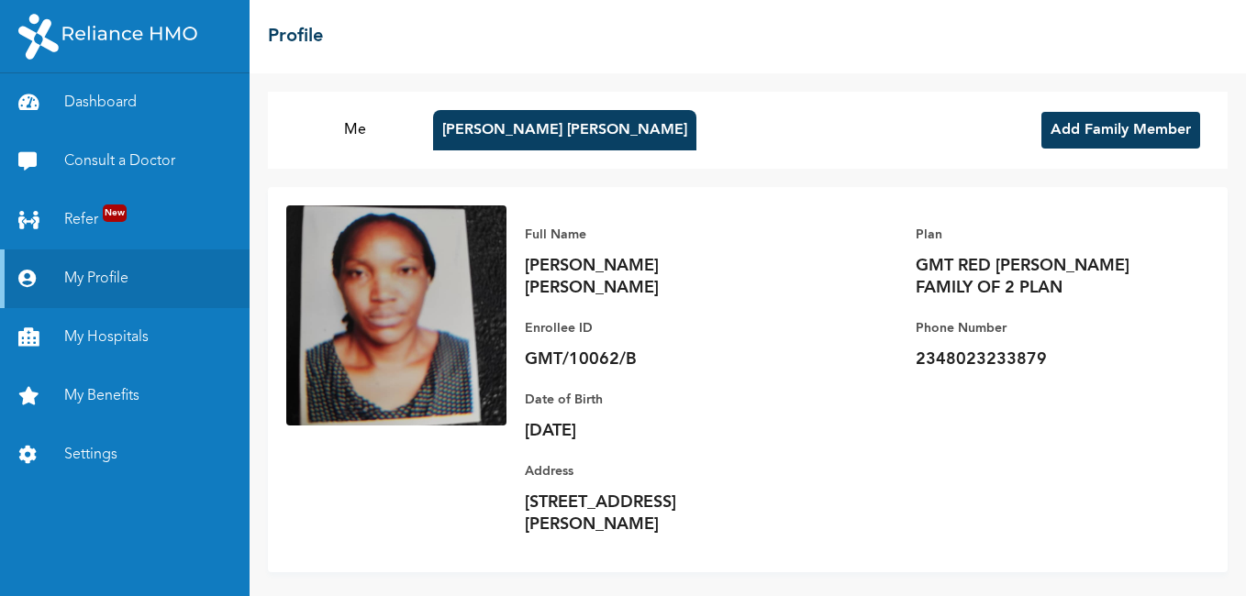
scroll to position [13, 0]
